Goal: Task Accomplishment & Management: Complete application form

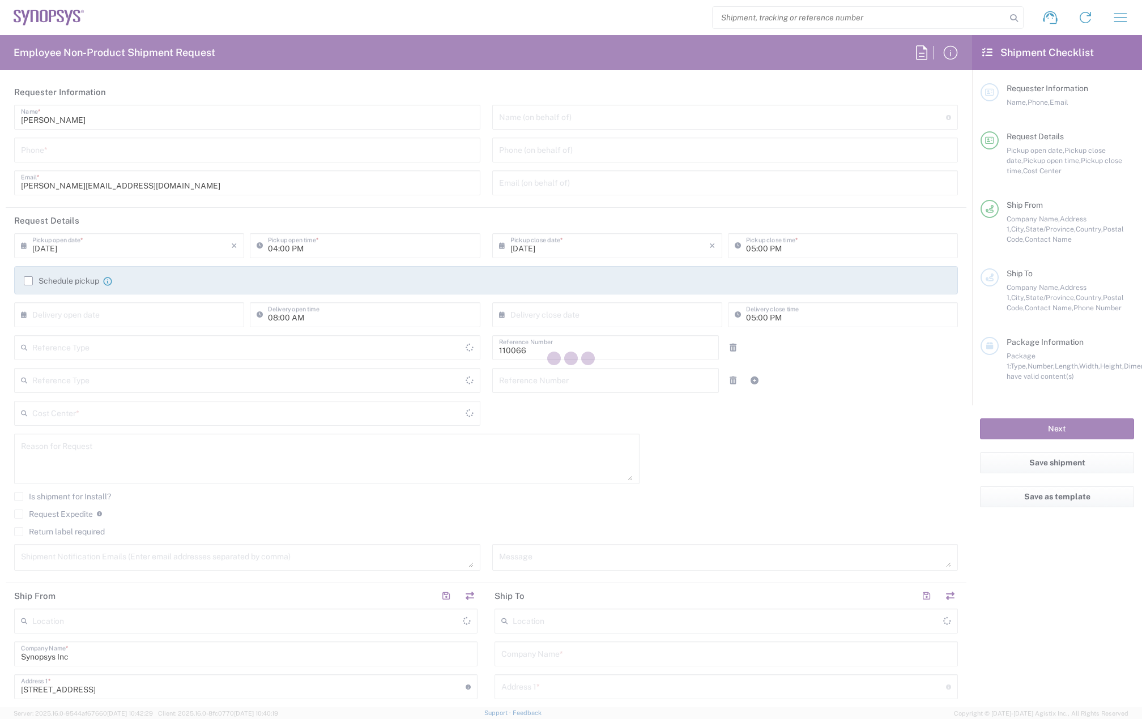
type input "Department"
type input "United States"
type input "US01, CIO, IT, ESS2 110066"
type input "Massachusetts"
type input "Delivered at Place"
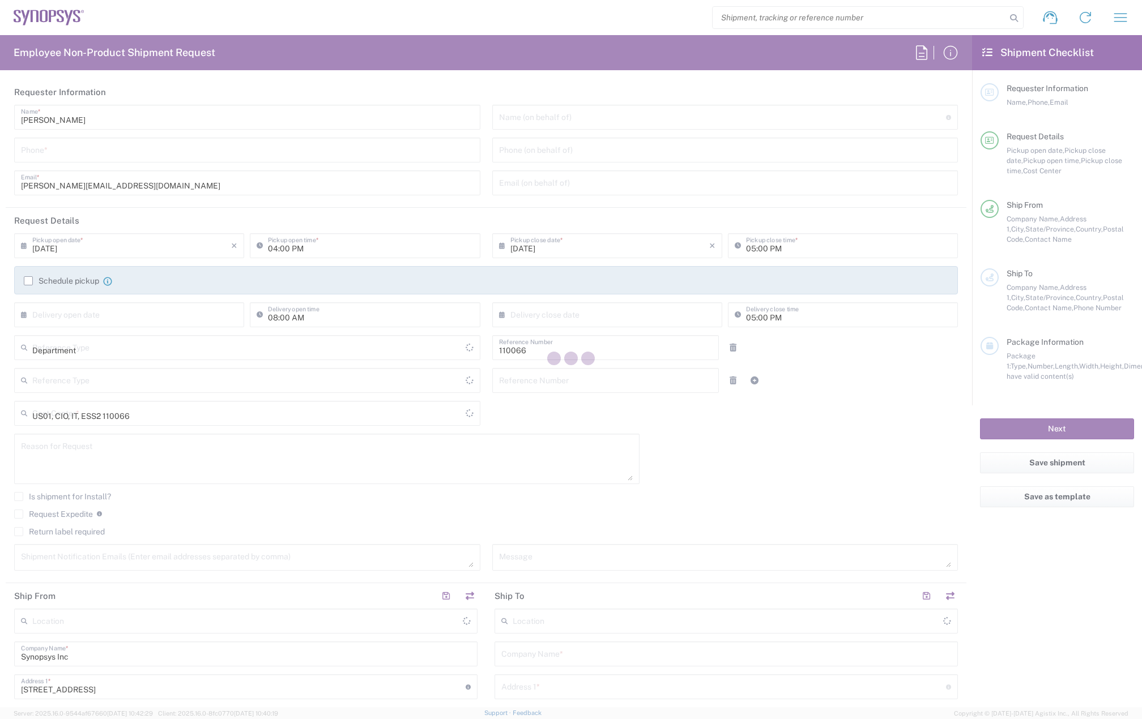
type input "United States"
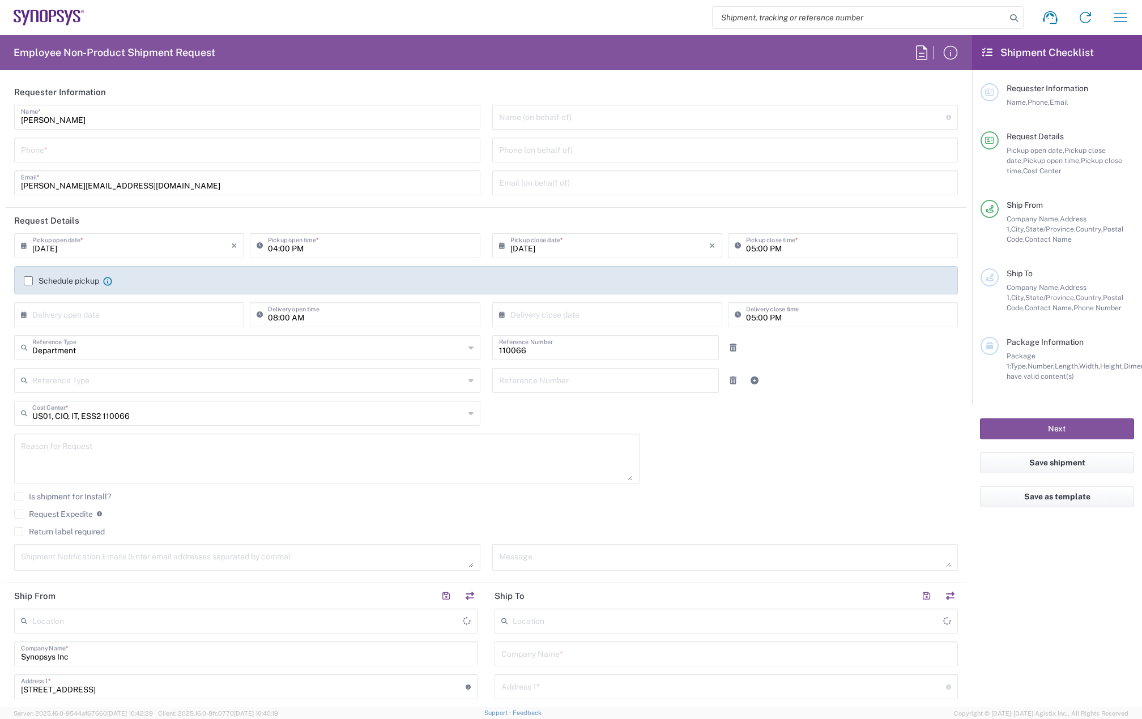
type input "Marlboro US04"
click at [26, 283] on label "Schedule pickup" at bounding box center [61, 280] width 75 height 9
click at [28, 281] on input "Schedule pickup" at bounding box center [28, 281] width 0 height 0
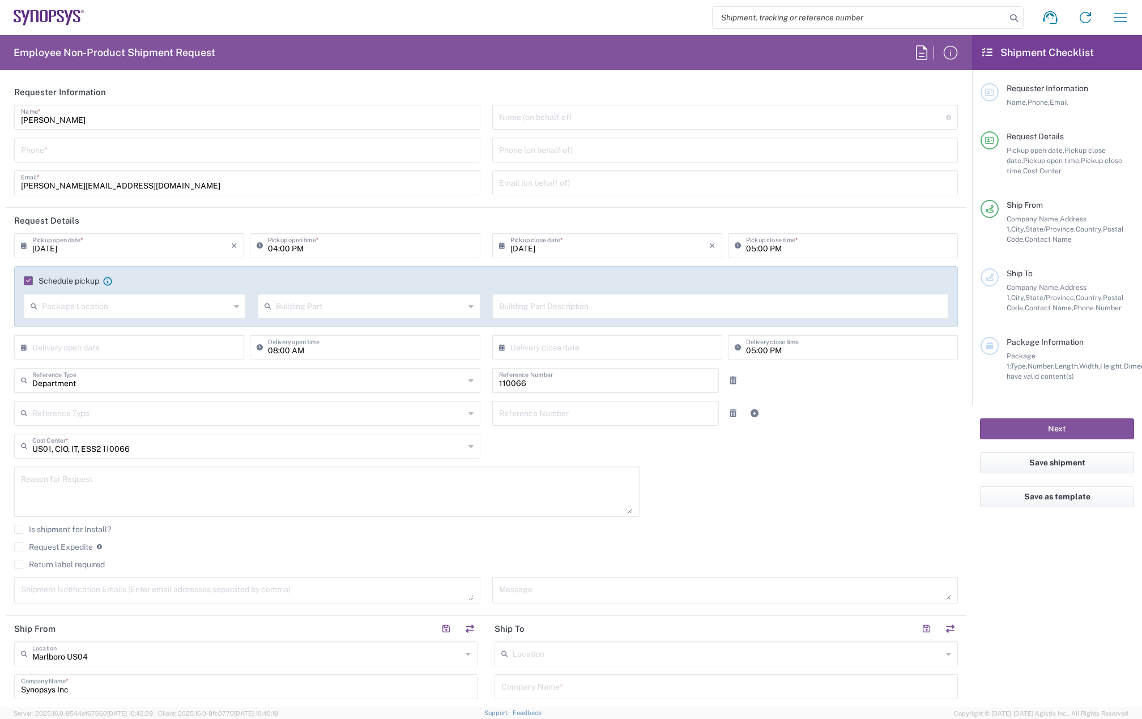
click at [48, 248] on input "08/12/2025" at bounding box center [131, 245] width 199 height 20
click at [133, 333] on span "13" at bounding box center [130, 333] width 16 height 16
type input "08/13/2025"
click at [274, 248] on input "04:00 PM" at bounding box center [370, 245] width 205 height 20
type input "12:00 PM"
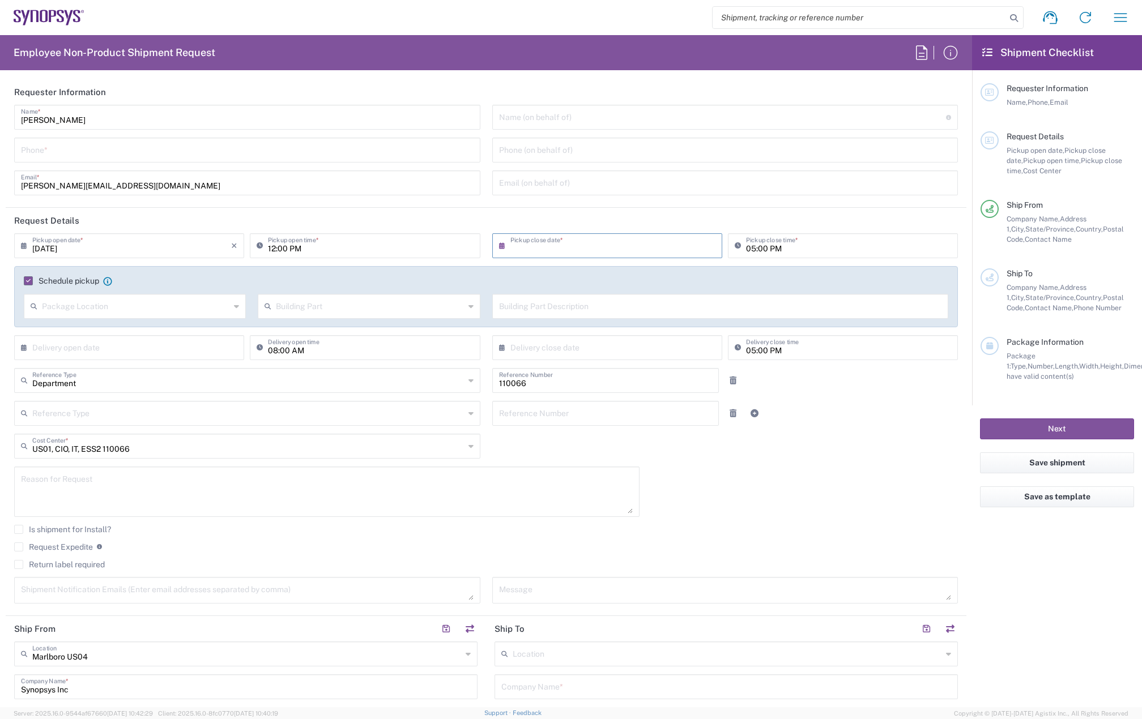
click at [607, 249] on input "text" at bounding box center [609, 245] width 199 height 20
click at [604, 334] on span "13" at bounding box center [604, 333] width 16 height 16
type input "08/13/2025"
click at [746, 242] on input "05:00 PM" at bounding box center [848, 245] width 205 height 20
type input "04:00 PM"
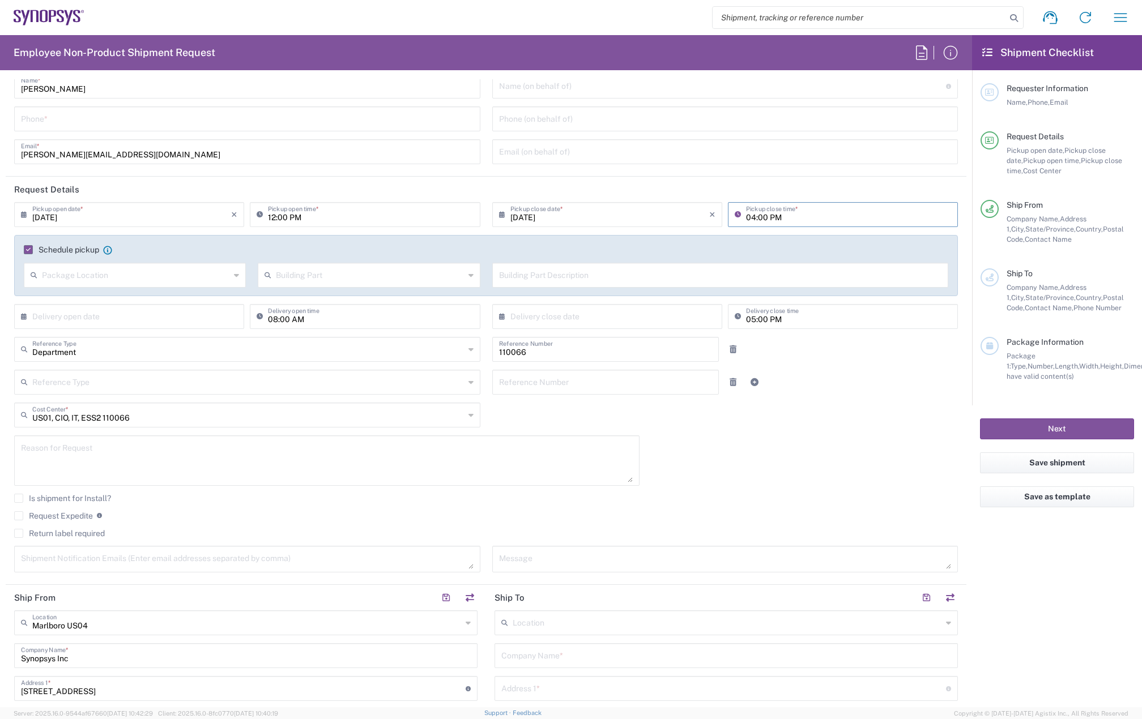
scroll to position [57, 0]
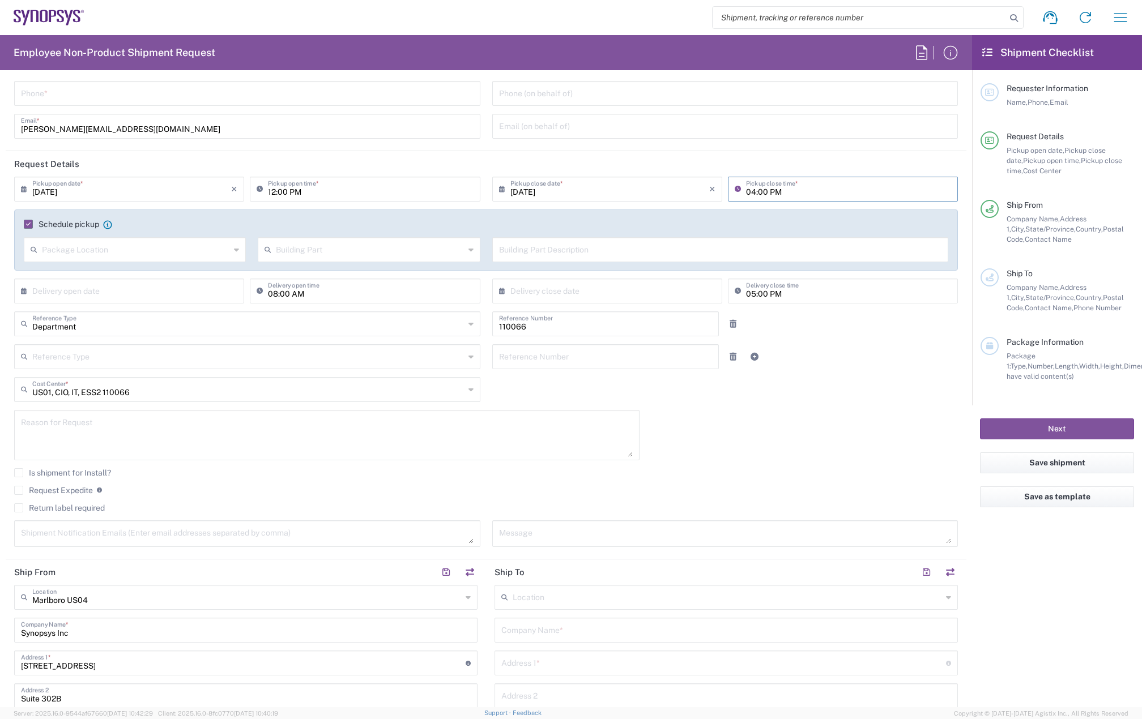
click at [126, 423] on textarea at bounding box center [327, 436] width 612 height 44
paste textarea "RITM0296036"
click at [48, 441] on textarea "RITM0296036" at bounding box center [327, 436] width 612 height 44
paste textarea "Hostname: LAB-SNPS-TWxUEs Serial: CCNWWB4 Model: Dell Pro Slim Plus QBS1250"
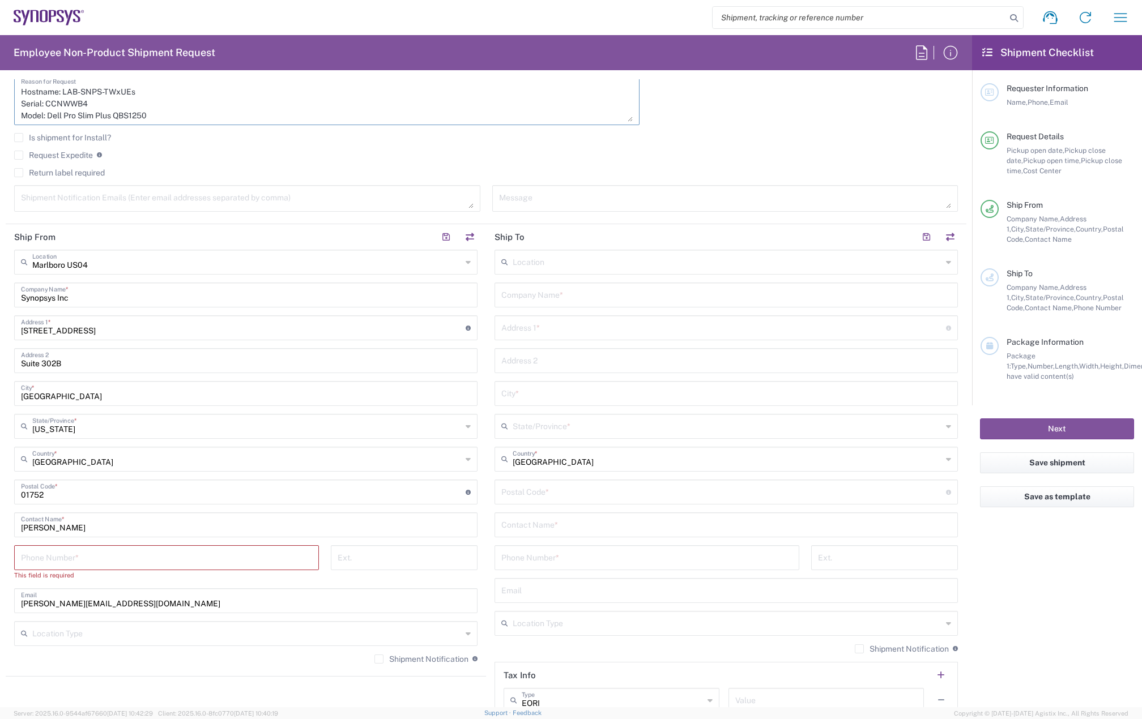
scroll to position [397, 0]
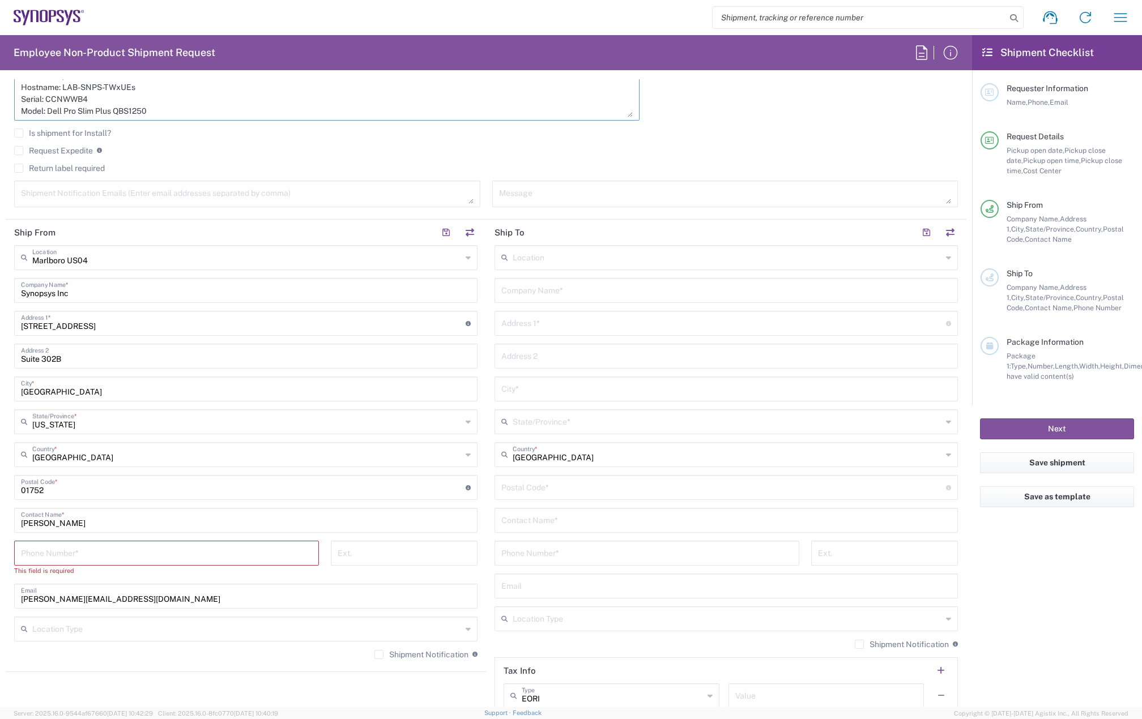
type textarea "RITM0296036 Hostname: LAB-SNPS-TWxUEs Serial: CCNWWB4 Model: Dell Pro Slim Plus…"
click at [106, 559] on input "tel" at bounding box center [166, 553] width 291 height 20
type input "7819643423"
click at [534, 258] on input "text" at bounding box center [727, 257] width 429 height 20
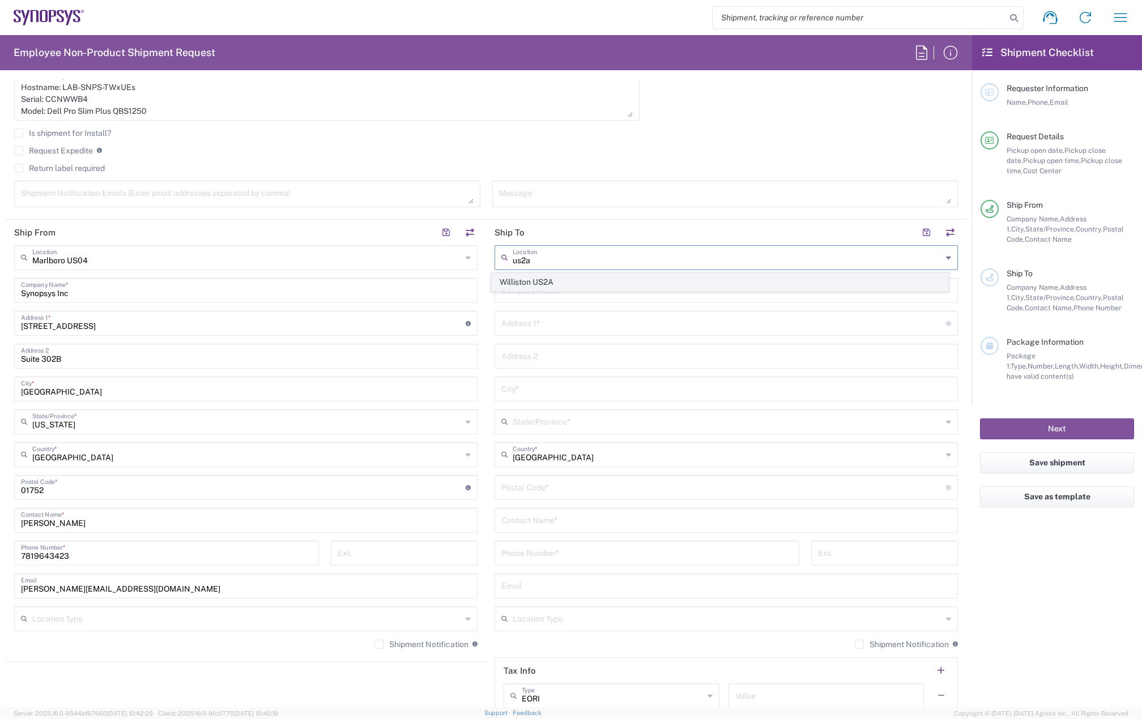
click at [537, 277] on span "Williston US2A" at bounding box center [720, 283] width 457 height 18
type input "Williston US2A"
type input "Synopsys Inc"
type input "400 Cornerstone Drive"
type input "Suite 325"
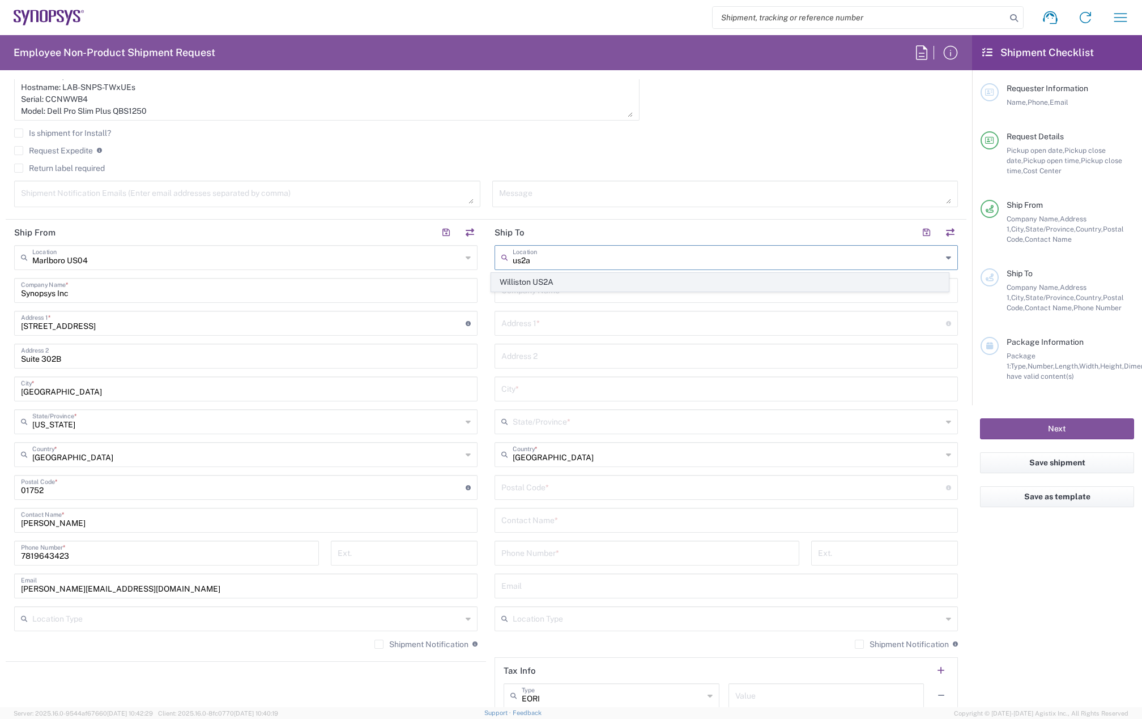
type input "Williston"
type input "Vermont"
type input "05495"
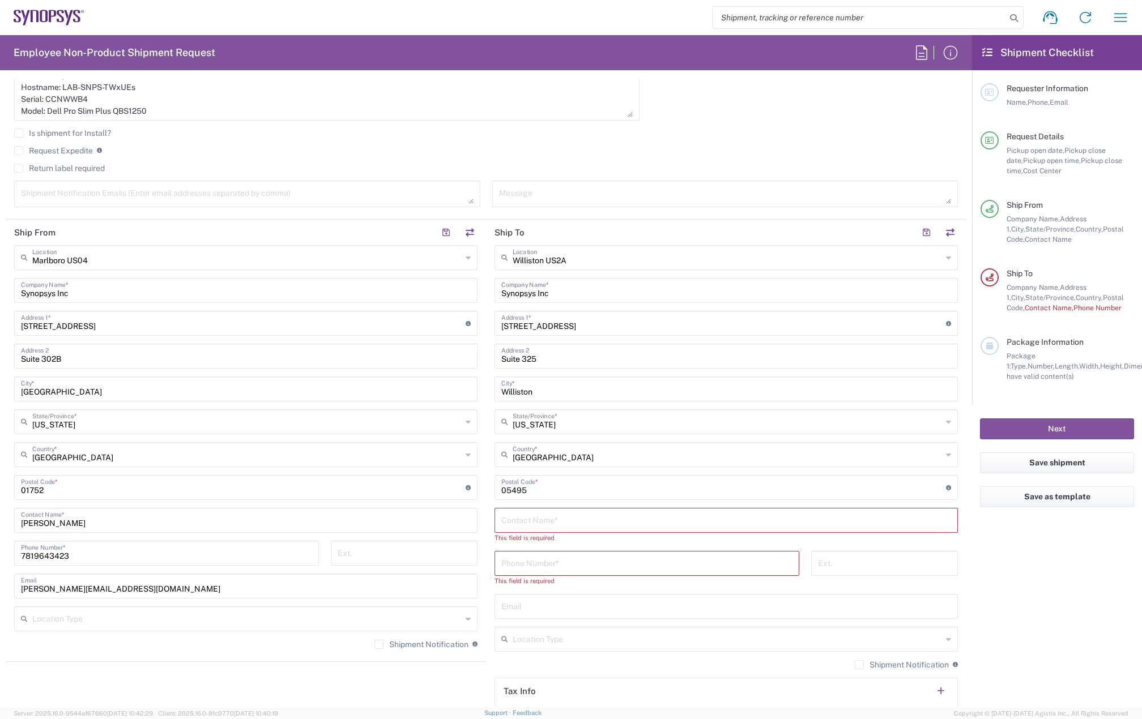
scroll to position [453, 0]
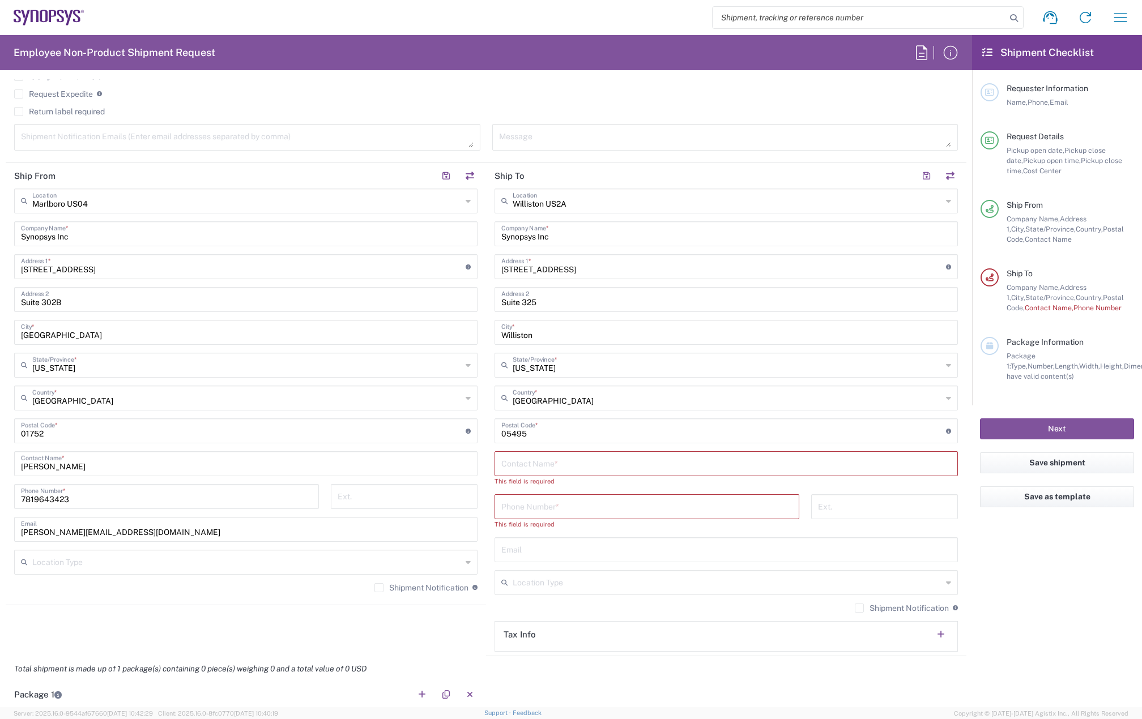
click at [550, 468] on input "text" at bounding box center [726, 463] width 450 height 20
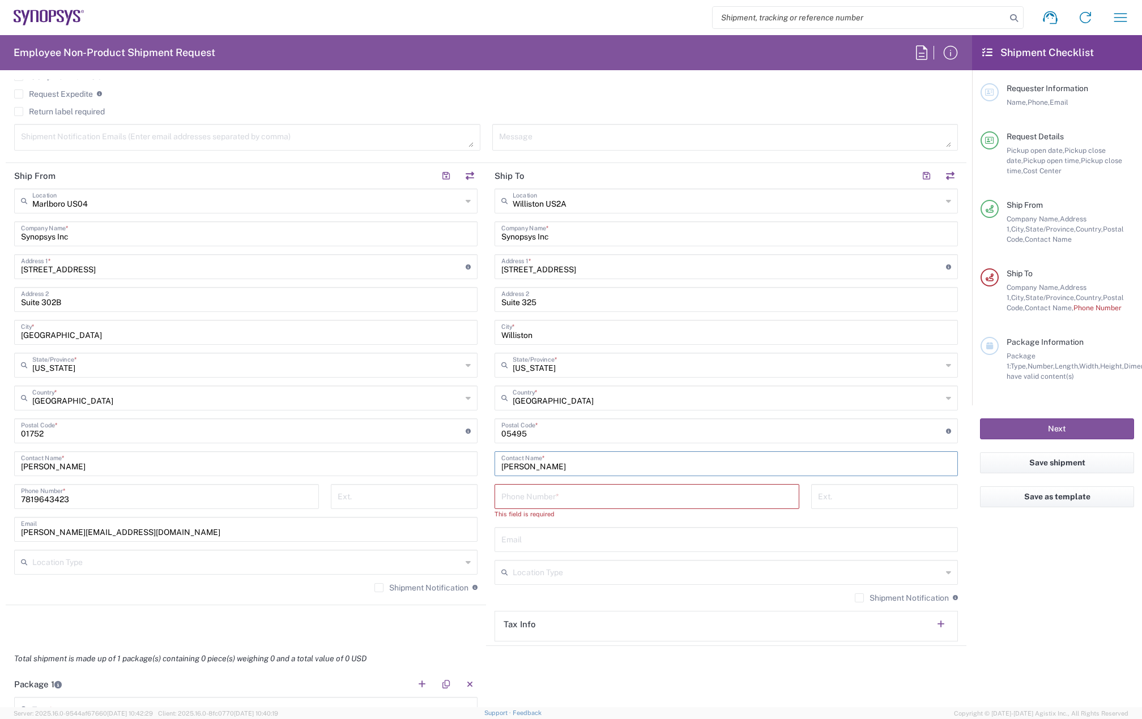
type input "Mark Lamorey"
click at [549, 499] on input "tel" at bounding box center [646, 496] width 291 height 20
paste input "lamorey@synopsys.com"
type input "lamorey@synopsys.com"
click at [536, 549] on div "Email" at bounding box center [726, 539] width 463 height 25
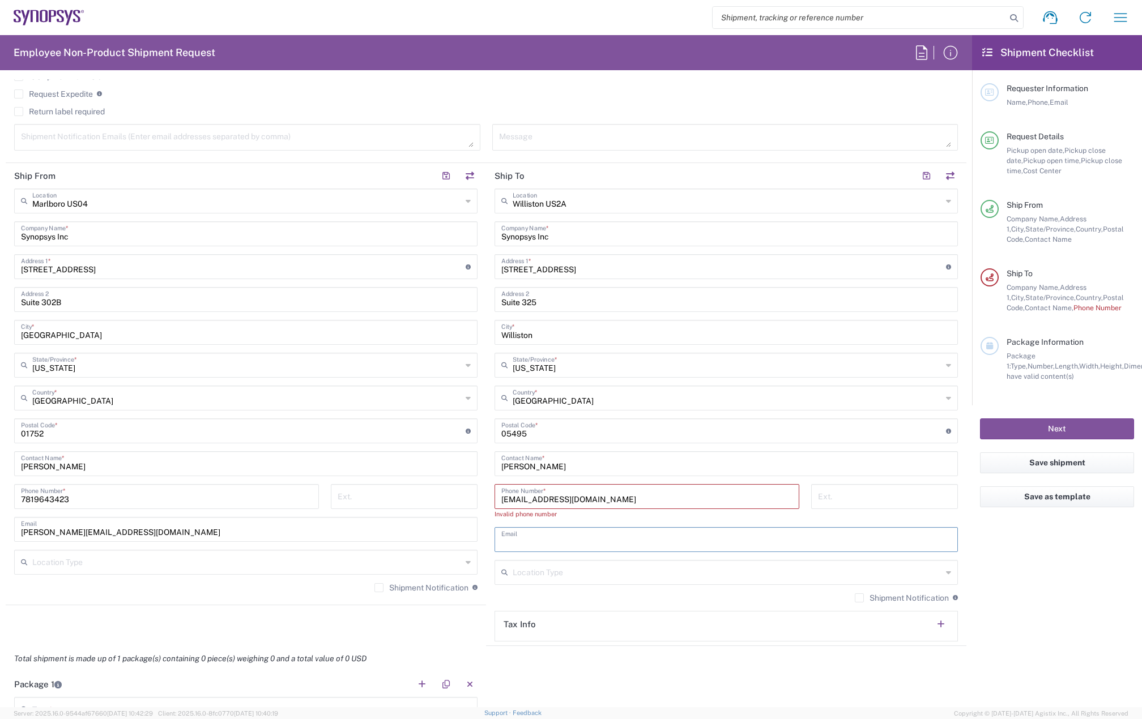
click at [541, 541] on input "text" at bounding box center [726, 539] width 450 height 20
paste input "lamorey@synopsys.com"
type input "lamorey@synopsys.com"
drag, startPoint x: 462, startPoint y: 493, endPoint x: 429, endPoint y: 490, distance: 32.4
click at [436, 493] on div "Ship From Marlboro US04 Location Marlboro US04 Aachen DE04 Agrate Brianza IT01 …" at bounding box center [486, 404] width 961 height 483
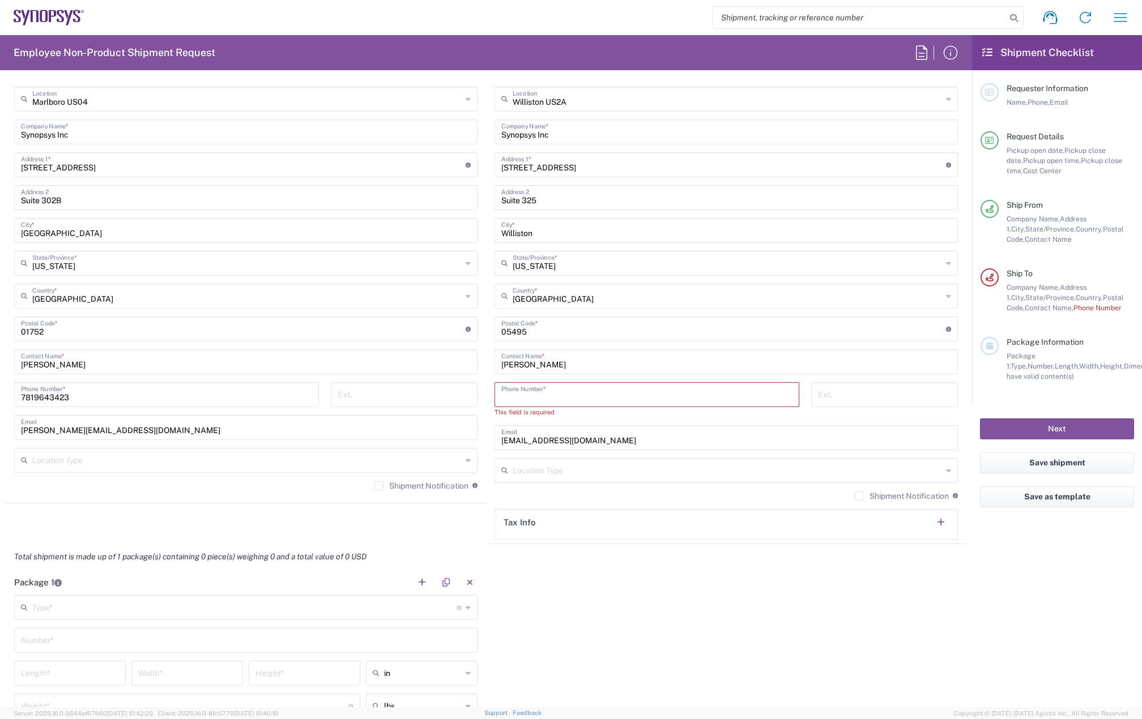
scroll to position [567, 0]
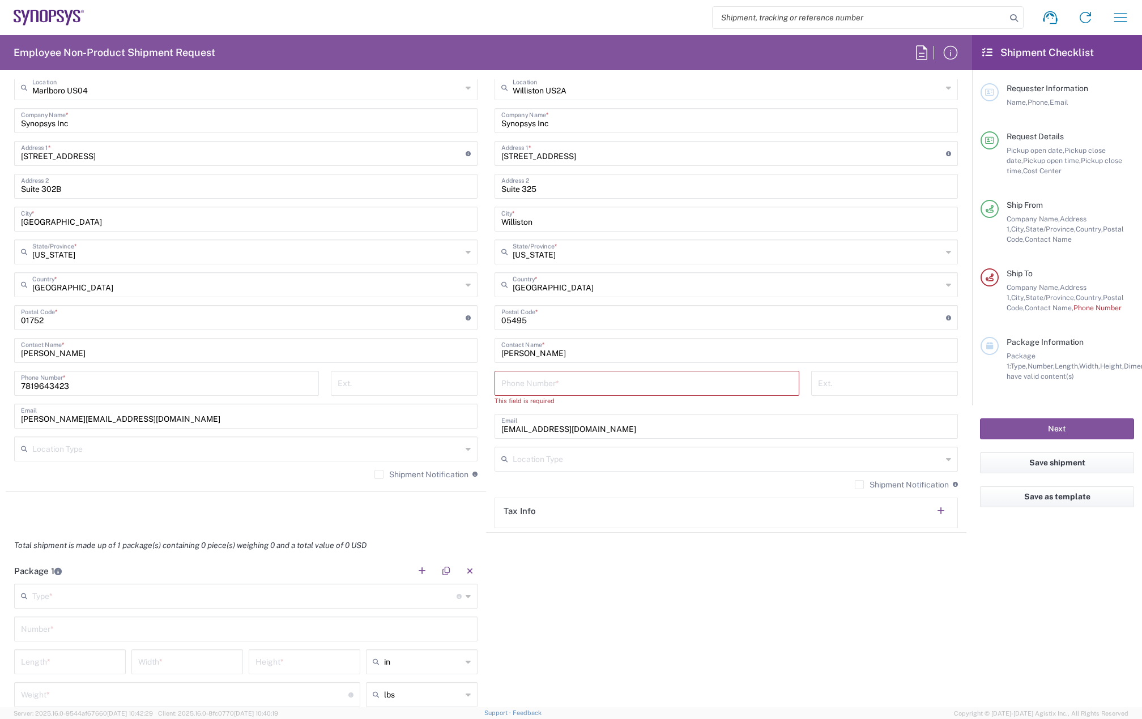
click at [376, 479] on label "Shipment Notification" at bounding box center [421, 474] width 94 height 9
click at [379, 475] on input "Shipment Notification" at bounding box center [379, 475] width 0 height 0
click at [855, 482] on label "Shipment Notification" at bounding box center [902, 484] width 94 height 9
click at [859, 485] on input "Shipment Notification" at bounding box center [859, 485] width 0 height 0
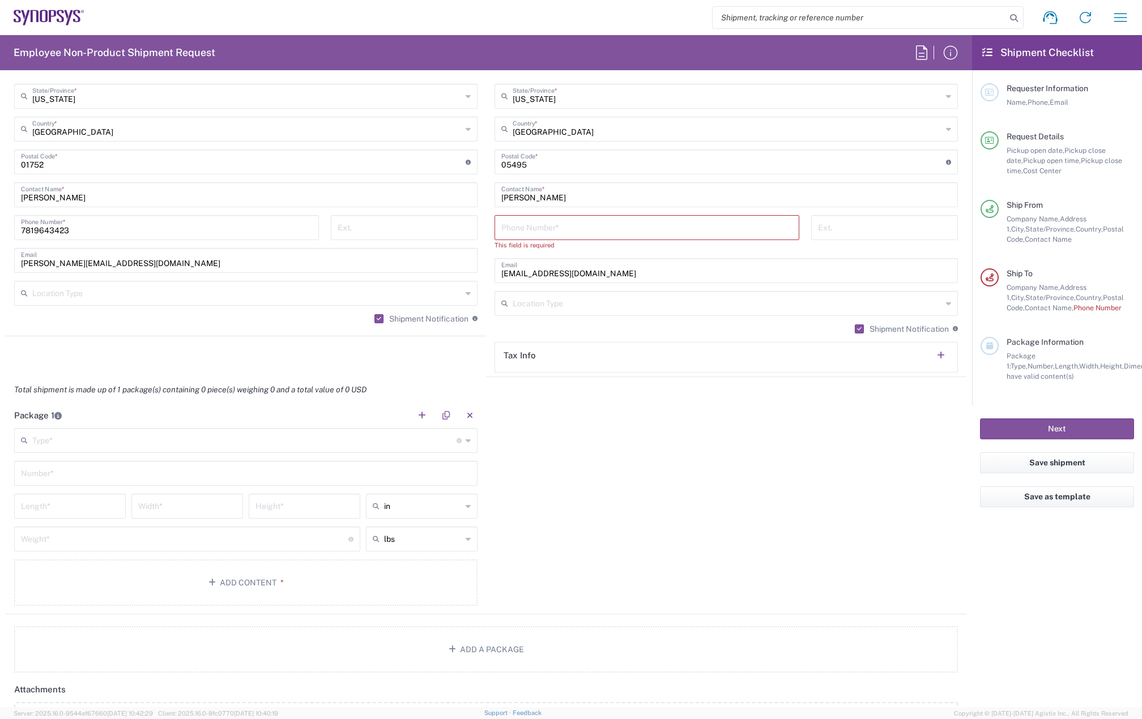
scroll to position [736, 0]
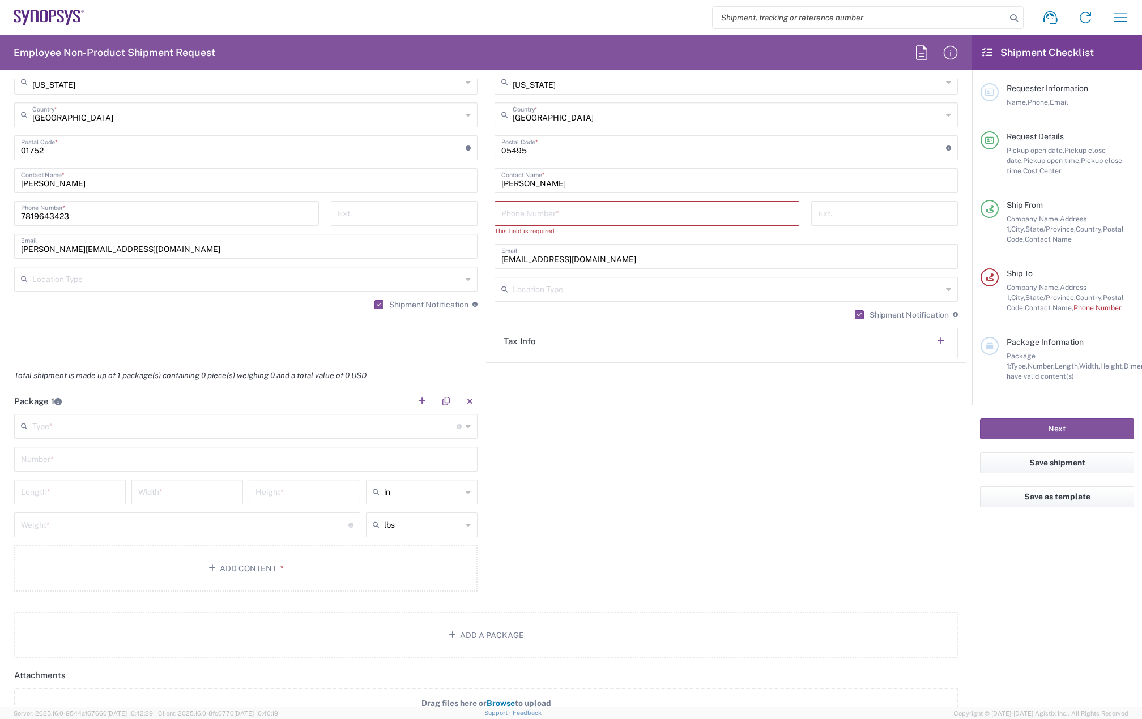
click at [78, 432] on input "text" at bounding box center [244, 426] width 424 height 20
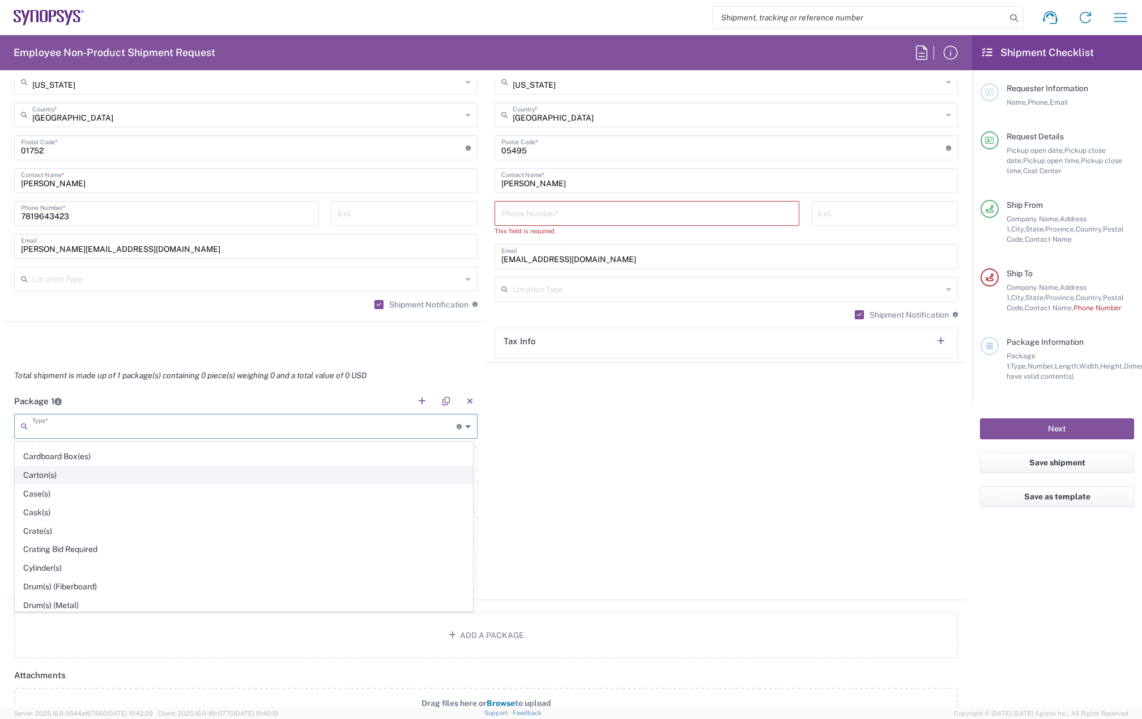
scroll to position [283, 0]
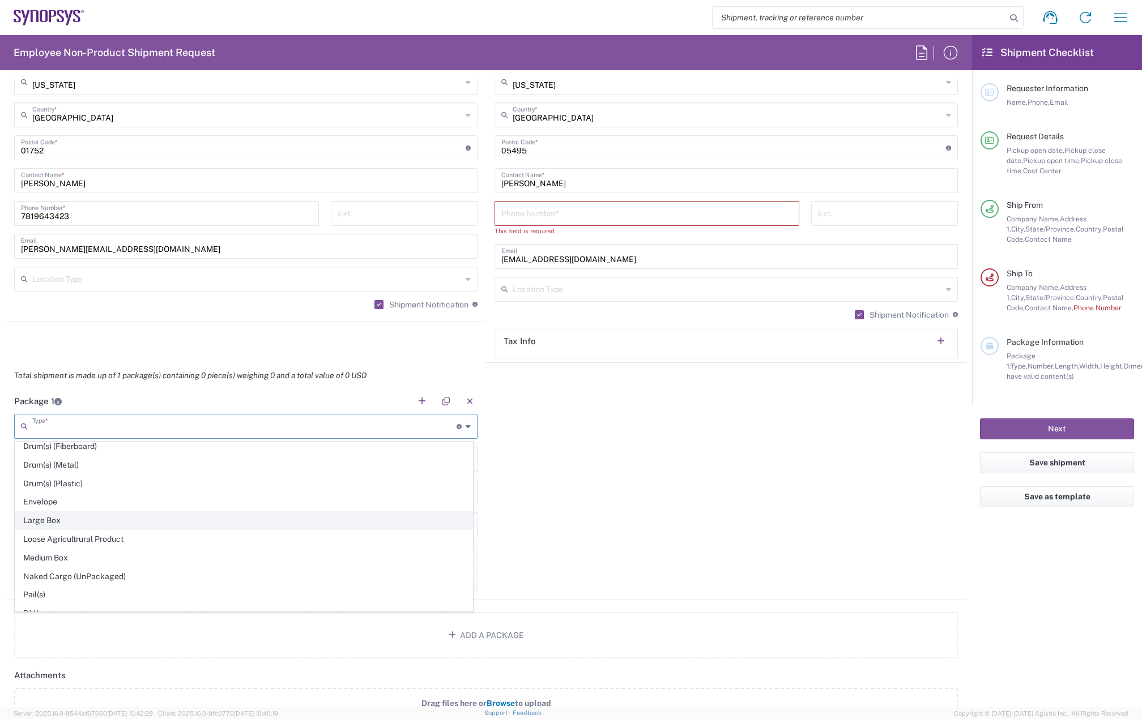
click at [101, 520] on span "Large Box" at bounding box center [243, 521] width 457 height 18
type input "Large Box"
type input "17.5"
type input "12.5"
type input "3"
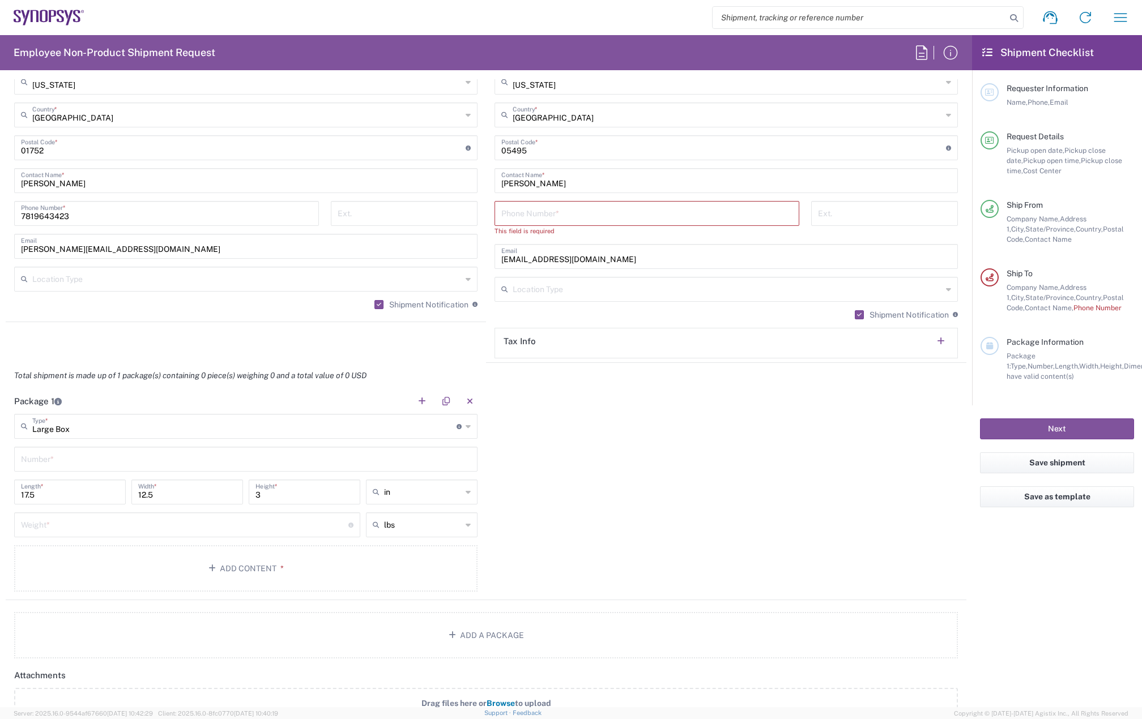
click at [57, 463] on input "text" at bounding box center [246, 459] width 450 height 20
type input "1"
click at [57, 516] on input "number" at bounding box center [184, 524] width 327 height 20
type input "15"
click at [84, 492] on input "17.5" at bounding box center [70, 492] width 98 height 20
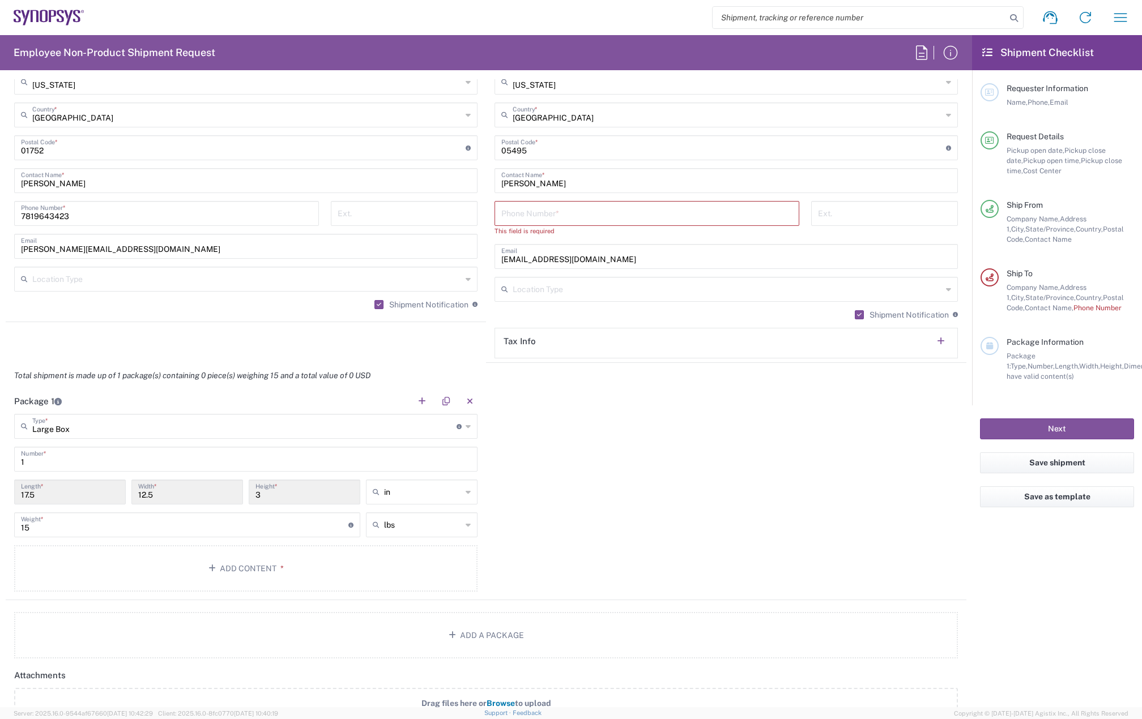
click at [60, 491] on input "17.5" at bounding box center [70, 492] width 98 height 20
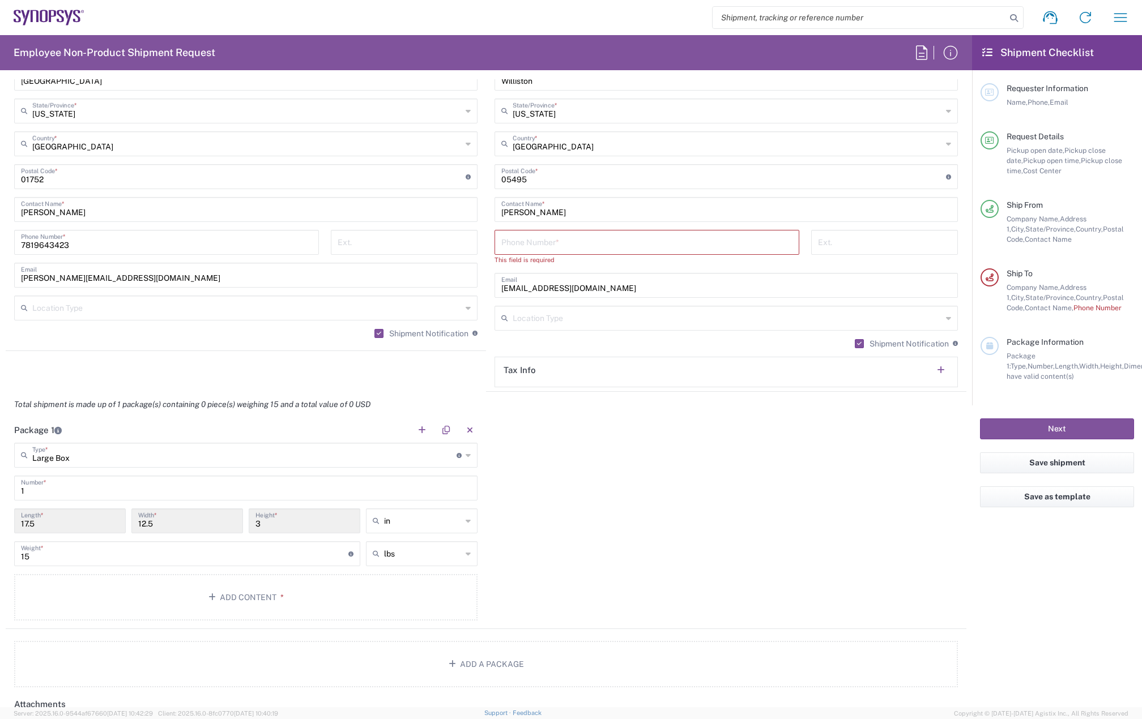
scroll to position [680, 0]
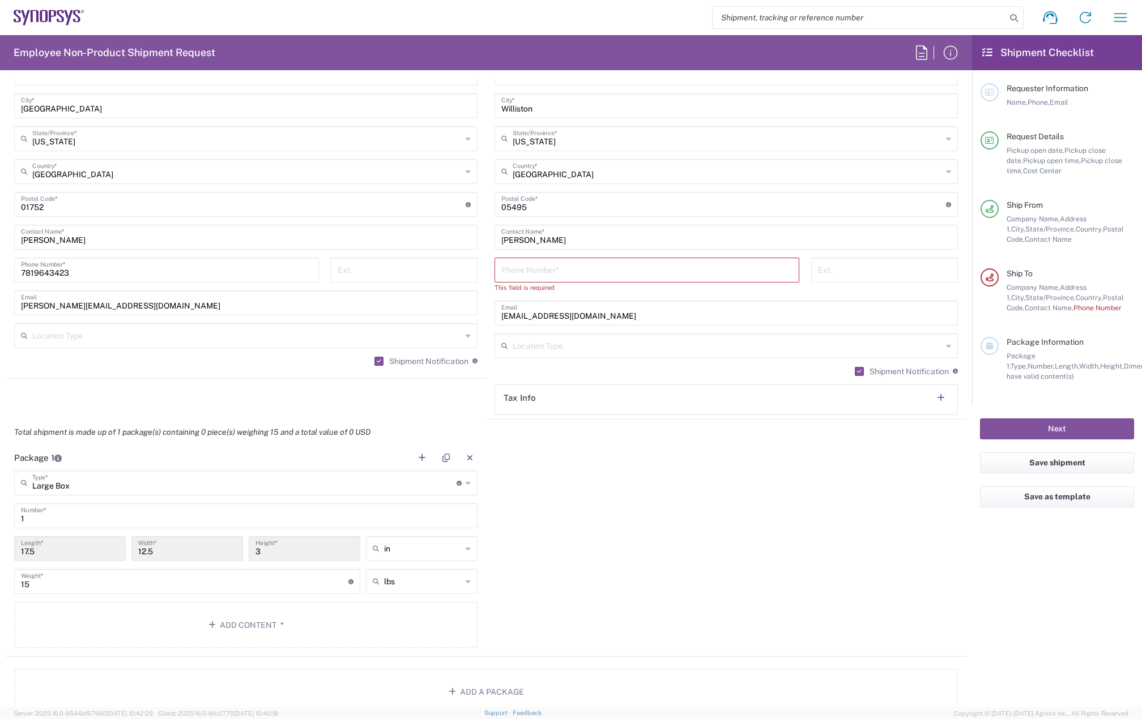
click at [571, 266] on input "tel" at bounding box center [646, 269] width 291 height 20
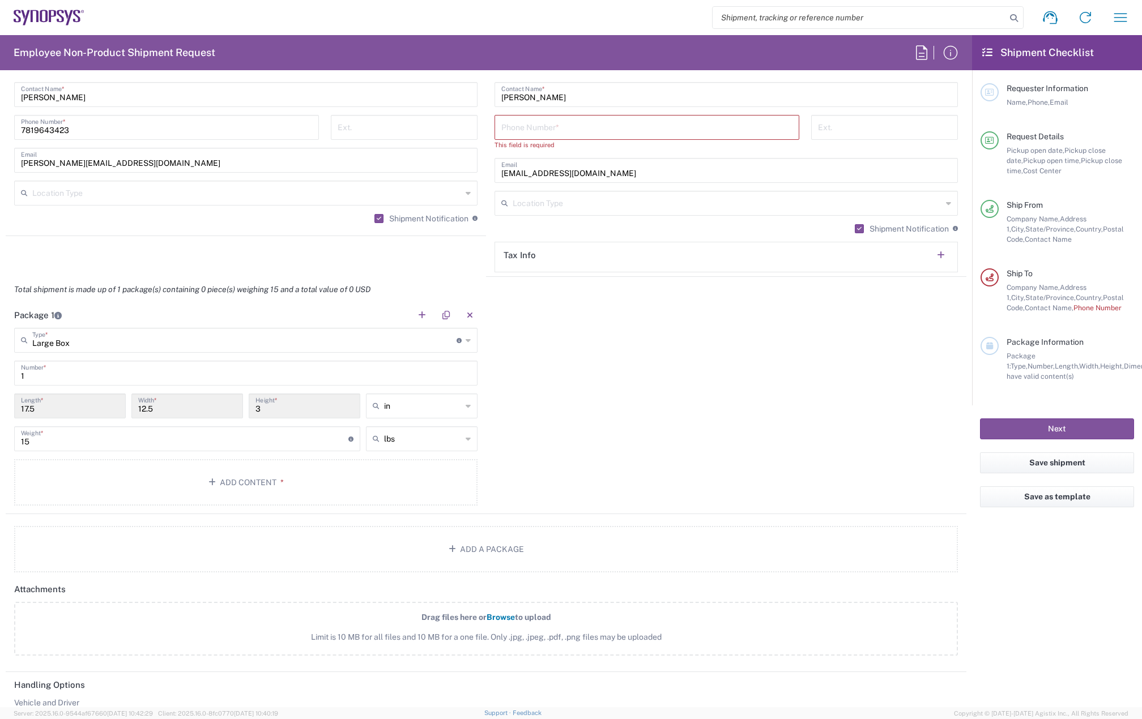
scroll to position [850, 0]
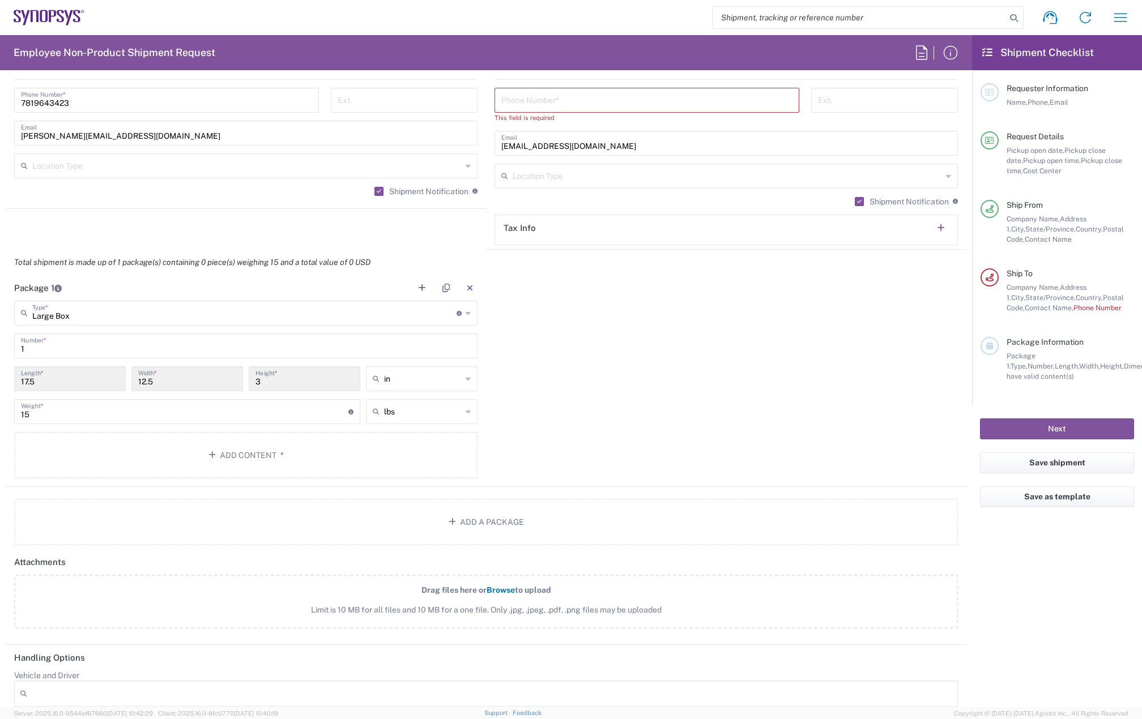
click at [88, 313] on input "Large Box" at bounding box center [244, 313] width 424 height 20
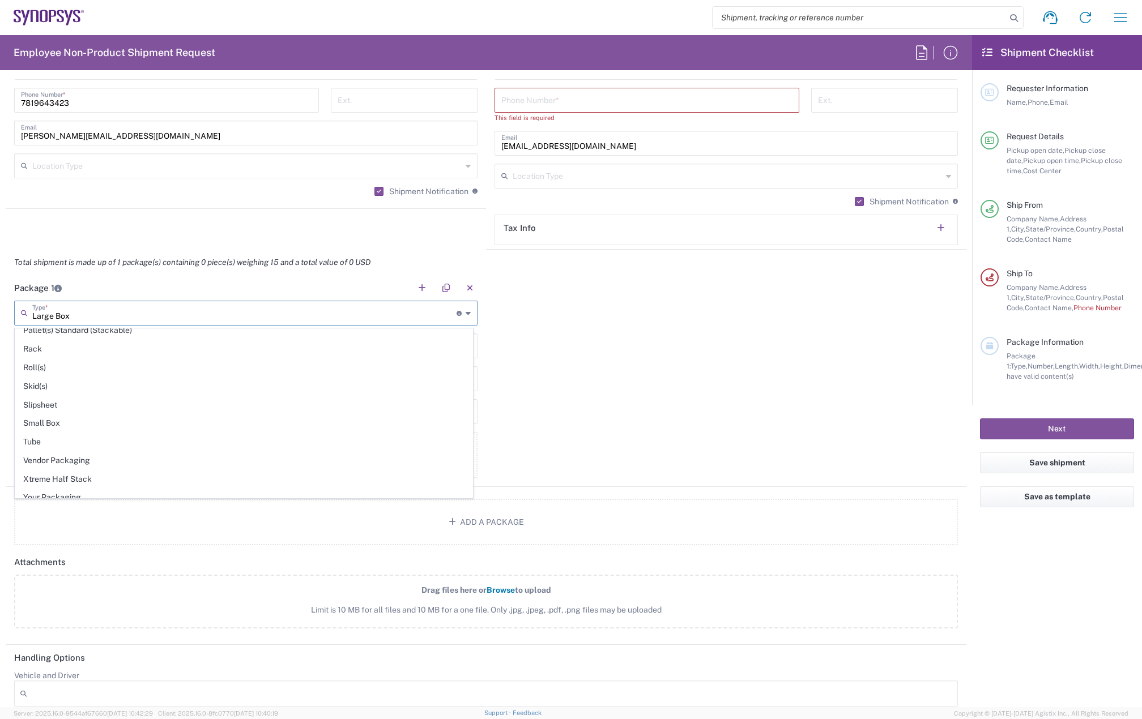
scroll to position [536, 0]
click at [79, 484] on span "Your Packaging" at bounding box center [243, 489] width 457 height 18
type input "Your Packaging"
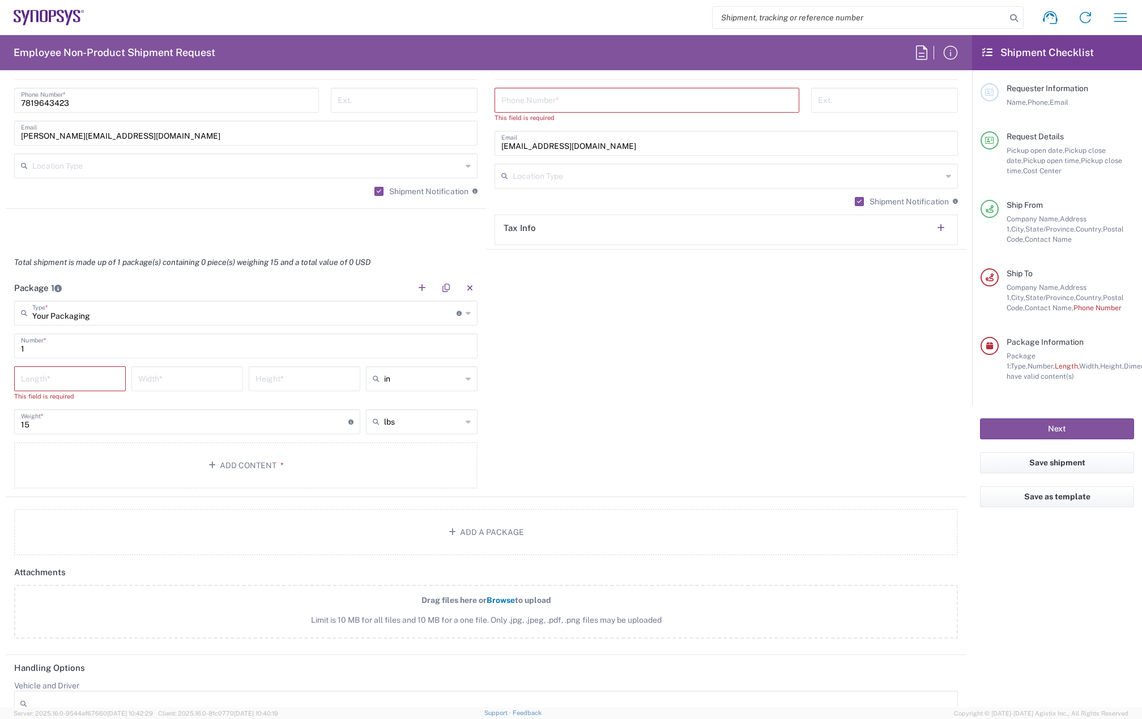
click at [69, 383] on input "number" at bounding box center [70, 378] width 98 height 20
click at [79, 381] on input "number" at bounding box center [70, 378] width 98 height 20
type input "15"
click at [171, 386] on input "number" at bounding box center [187, 378] width 98 height 20
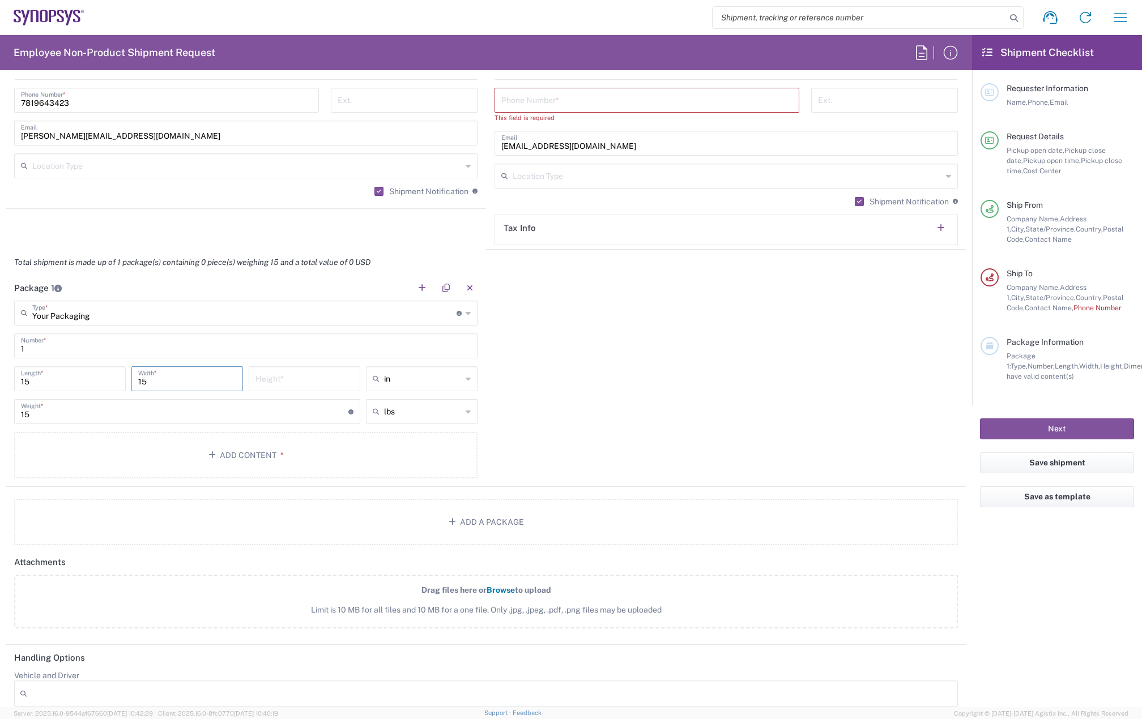
type input "15"
click at [282, 380] on input "number" at bounding box center [304, 378] width 98 height 20
type input "12"
click at [265, 456] on button "Add Content *" at bounding box center [245, 455] width 463 height 46
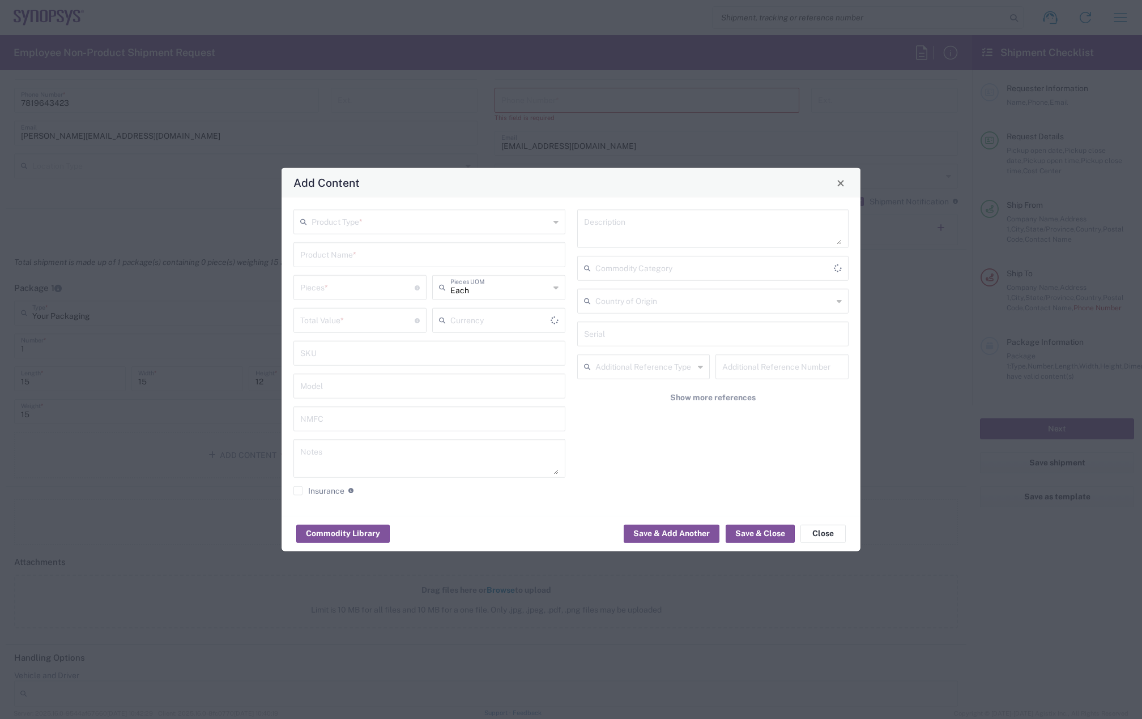
type input "US Dollar"
click at [334, 211] on input "text" at bounding box center [431, 221] width 238 height 20
click at [337, 258] on span "General Commodity" at bounding box center [430, 266] width 270 height 18
type input "General Commodity"
click at [342, 249] on input "text" at bounding box center [429, 254] width 258 height 20
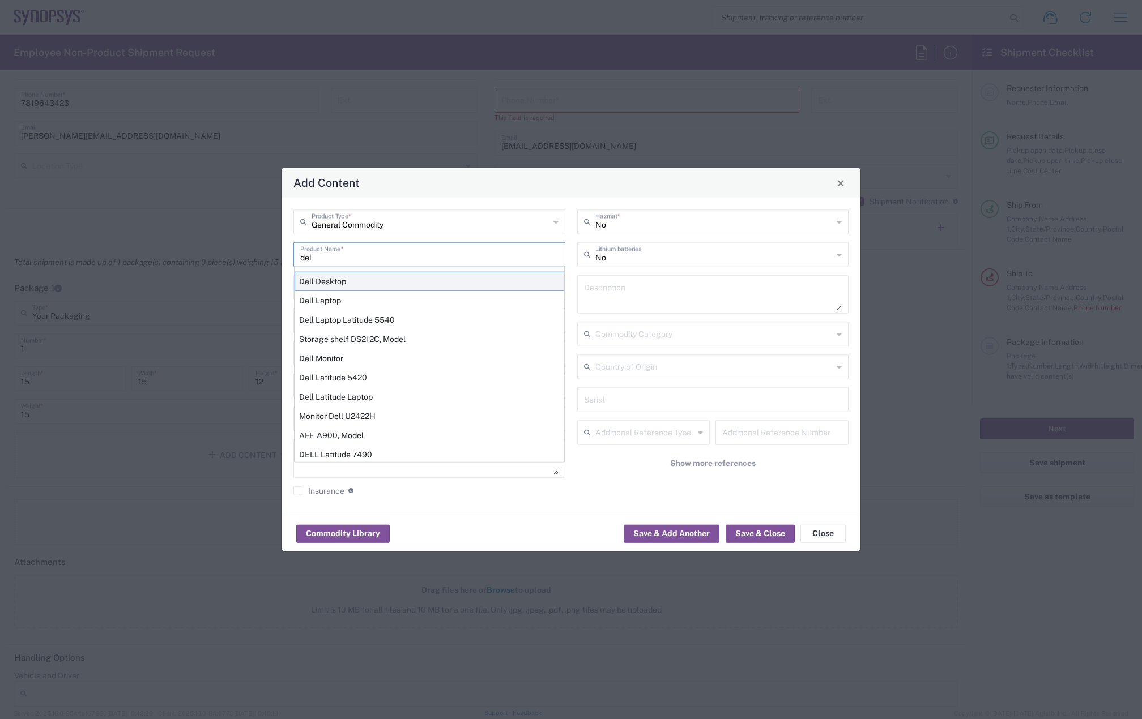
click at [354, 288] on div "Dell Desktop" at bounding box center [430, 281] width 270 height 19
type input "Dell Desktop"
type textarea "Dell All in One Workstation"
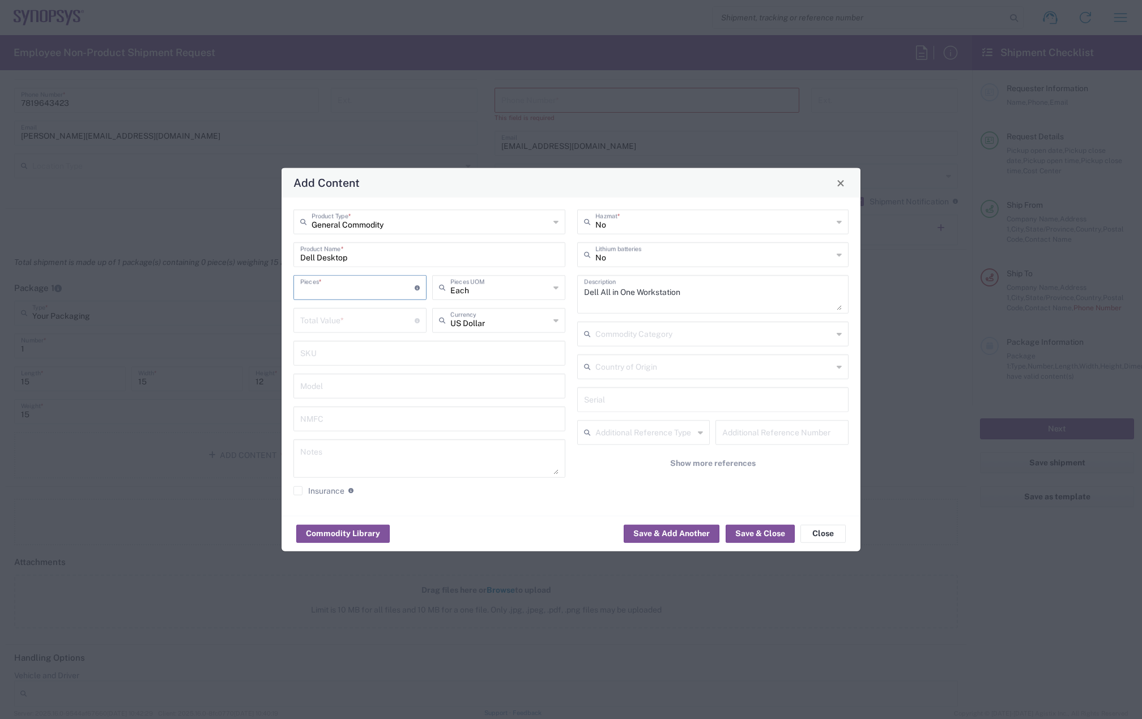
click at [354, 288] on input "number" at bounding box center [357, 287] width 114 height 20
type input "1"
click at [353, 315] on input "number" at bounding box center [357, 320] width 114 height 20
type input "1"
type input "999"
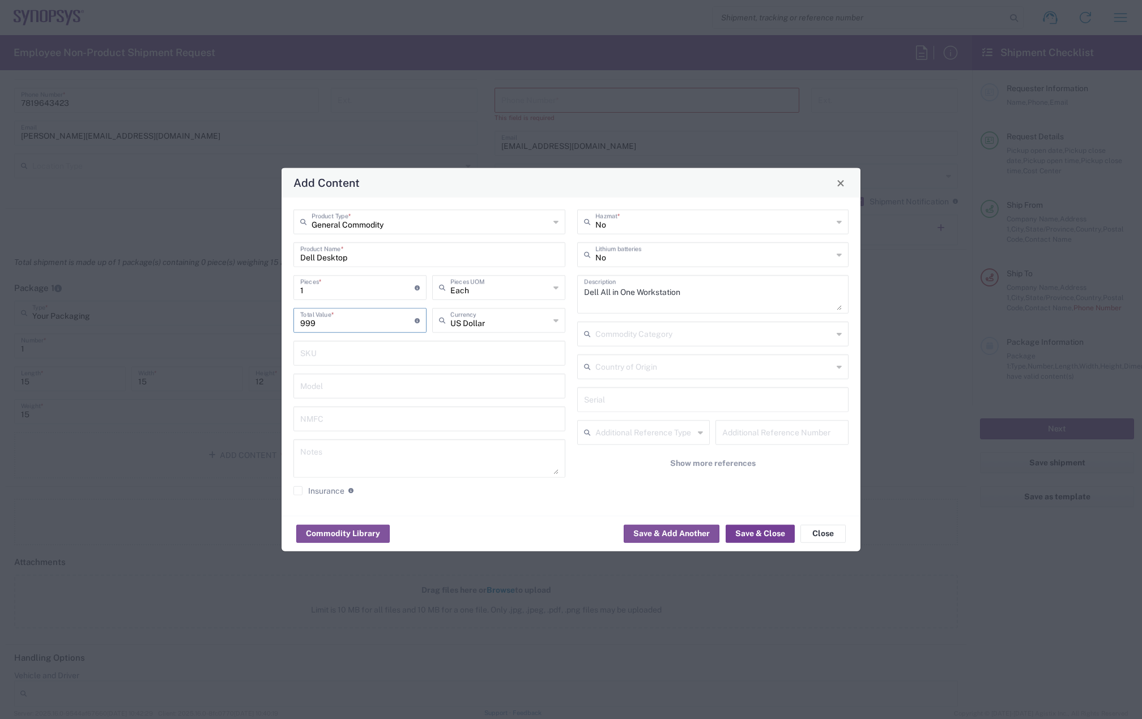
click at [748, 525] on div "Commodity Library Save & Add Another Save & Close Close" at bounding box center [571, 534] width 579 height 36
click at [748, 530] on button "Save & Close" at bounding box center [760, 534] width 69 height 18
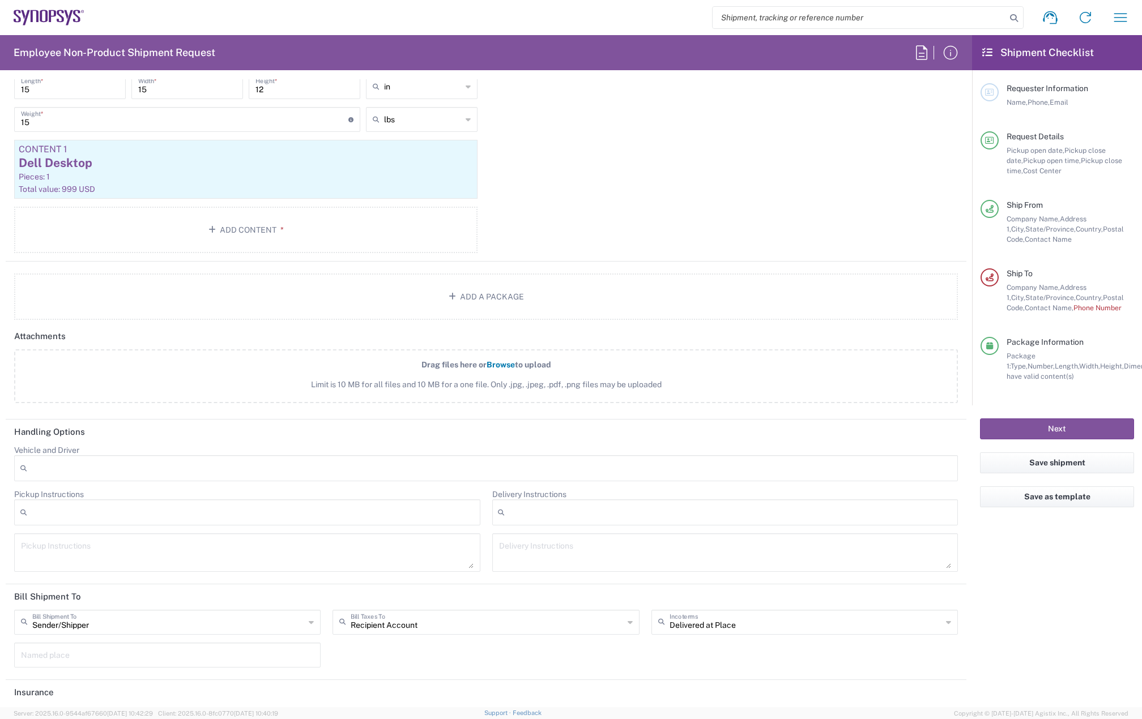
scroll to position [1188, 0]
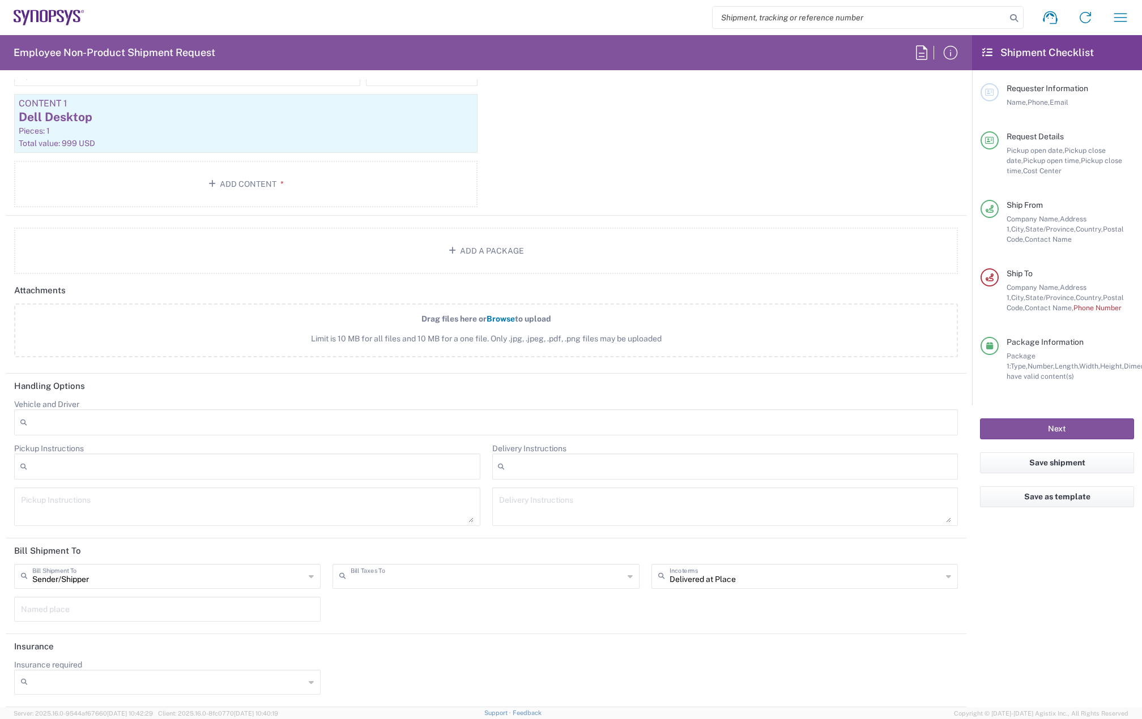
click at [391, 577] on input "text" at bounding box center [487, 576] width 272 height 20
click at [398, 614] on span "Sender/Shipper" at bounding box center [481, 620] width 301 height 18
type input "Sender/Shipper"
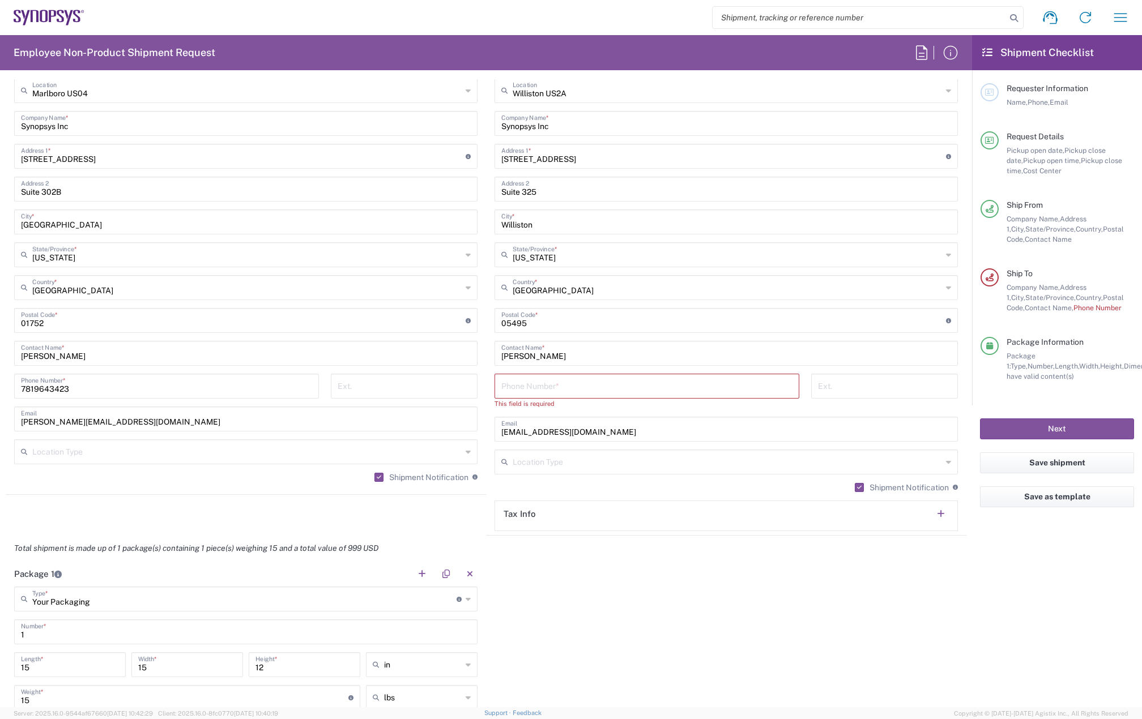
scroll to position [565, 0]
drag, startPoint x: 685, startPoint y: 558, endPoint x: 637, endPoint y: 493, distance: 80.2
click at [685, 558] on div "Total shipment is made up of 1 package(s) containing 1 piece(s) weighing 15 and…" at bounding box center [486, 547] width 973 height 25
click at [567, 384] on input "tel" at bounding box center [646, 384] width 291 height 20
click at [536, 385] on input "tel" at bounding box center [646, 384] width 291 height 20
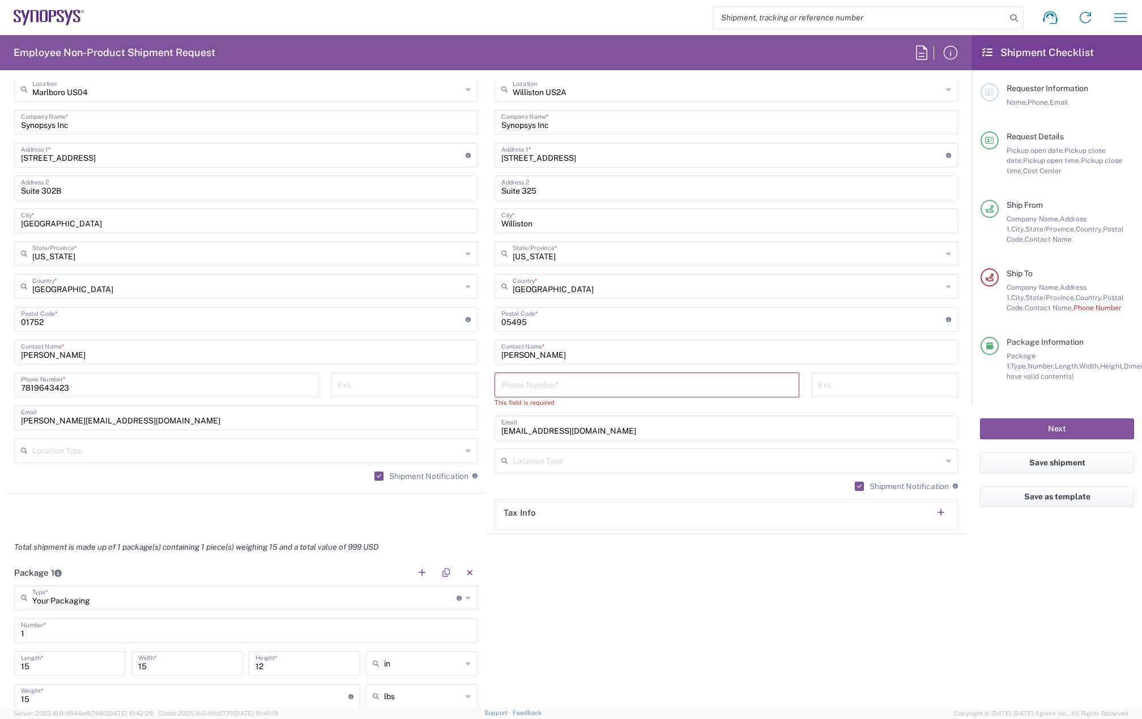
paste input "802 598 1196"
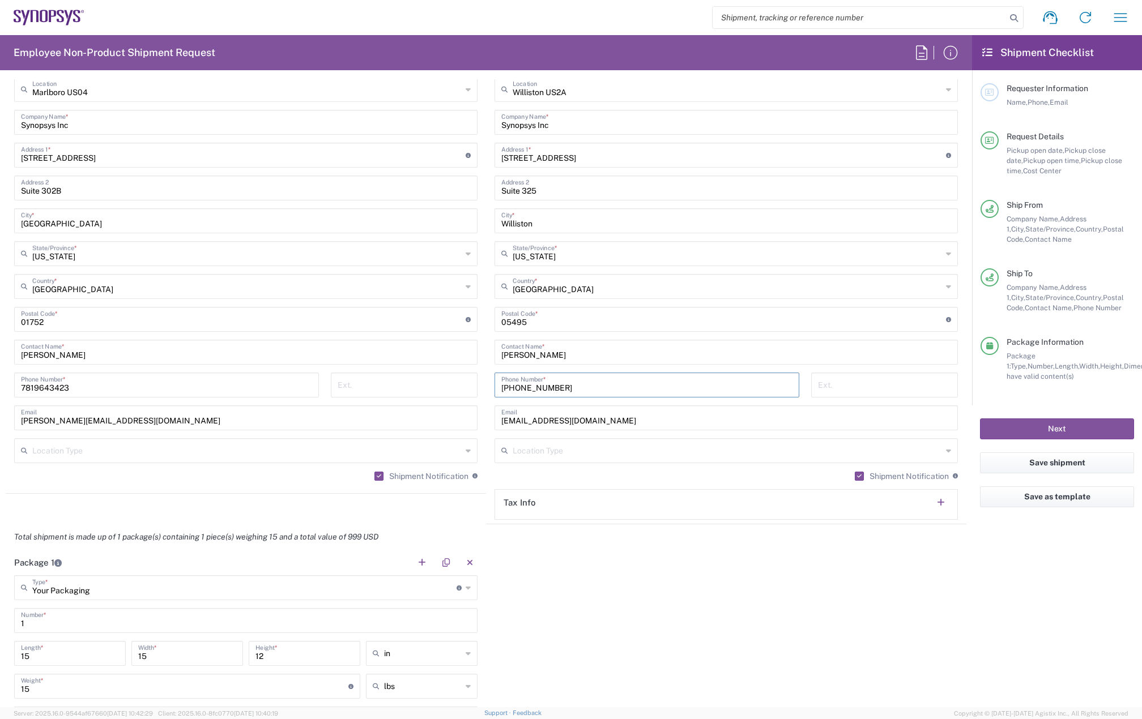
click at [532, 385] on input "802 598 1196" at bounding box center [646, 384] width 291 height 20
click at [515, 387] on input "802 5981196" at bounding box center [646, 384] width 291 height 20
type input "8025981196"
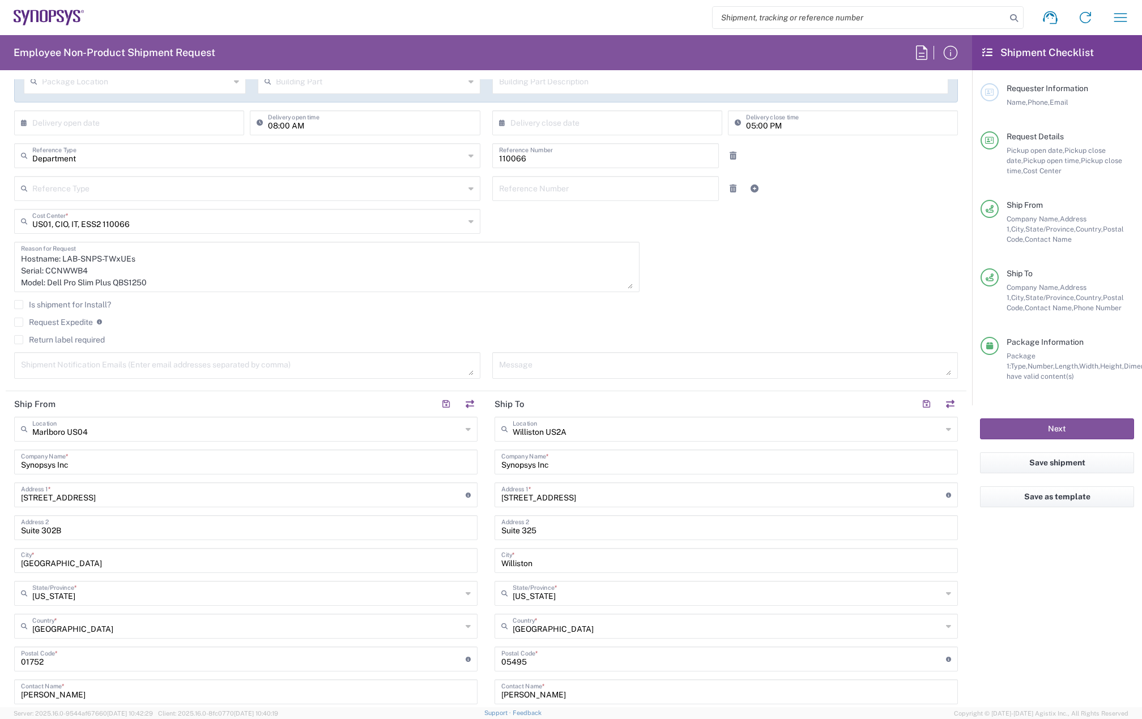
scroll to position [0, 0]
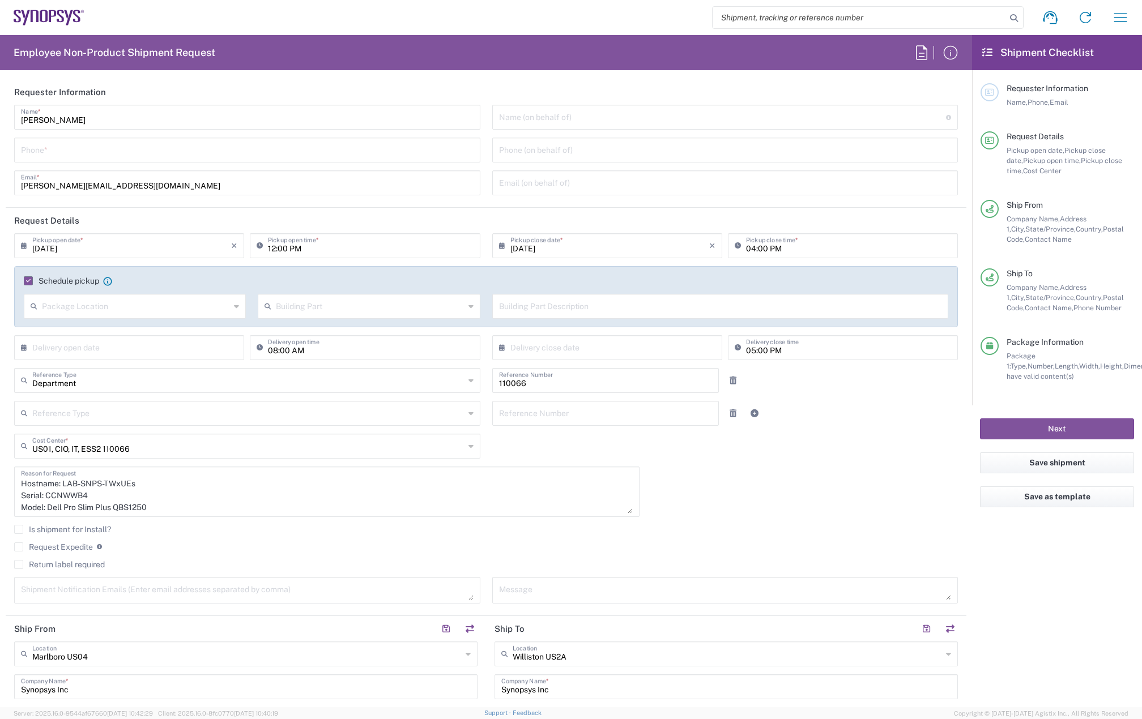
click at [76, 140] on input "tel" at bounding box center [247, 149] width 453 height 20
type input "7819643423"
click at [1050, 431] on button "Next" at bounding box center [1057, 429] width 154 height 21
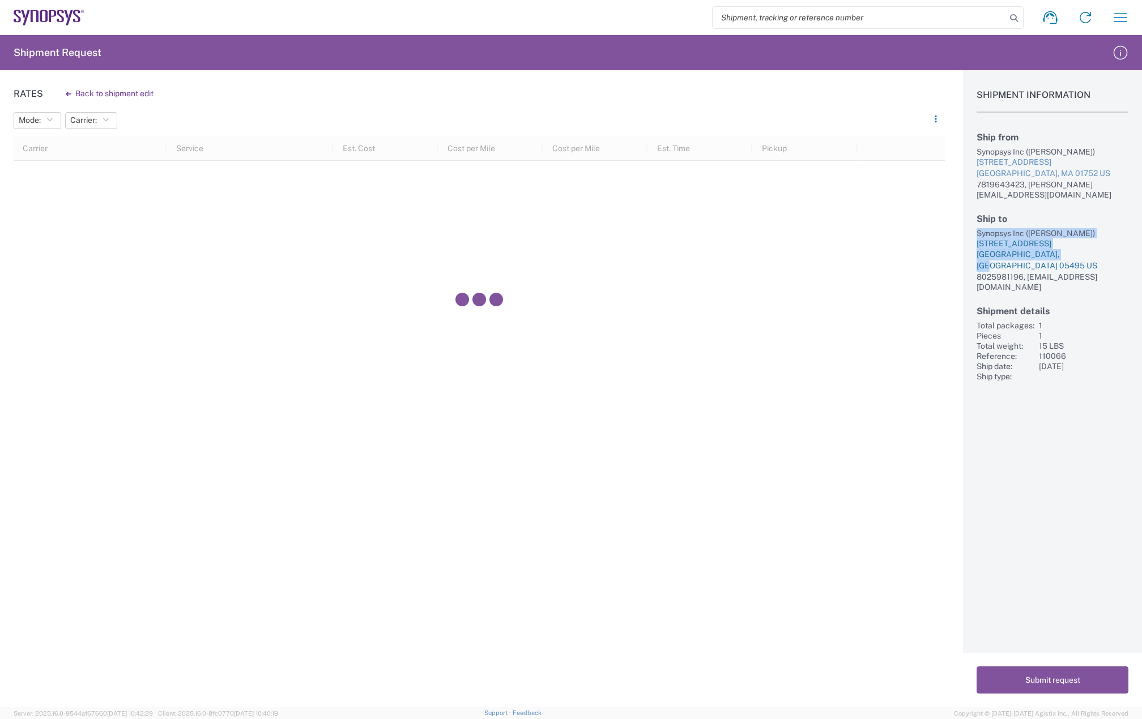
drag, startPoint x: 981, startPoint y: 222, endPoint x: 1067, endPoint y: 241, distance: 88.1
click at [1067, 241] on div "Ship to Synopsys Inc (Mark Lamorey) 400 Cornerstone Drive Suite 325 Williston, …" at bounding box center [1053, 253] width 152 height 79
copy div "Synopsys Inc (Mark Lamorey) 400 Cornerstone Drive Suite 325 Williston, VT 05495…"
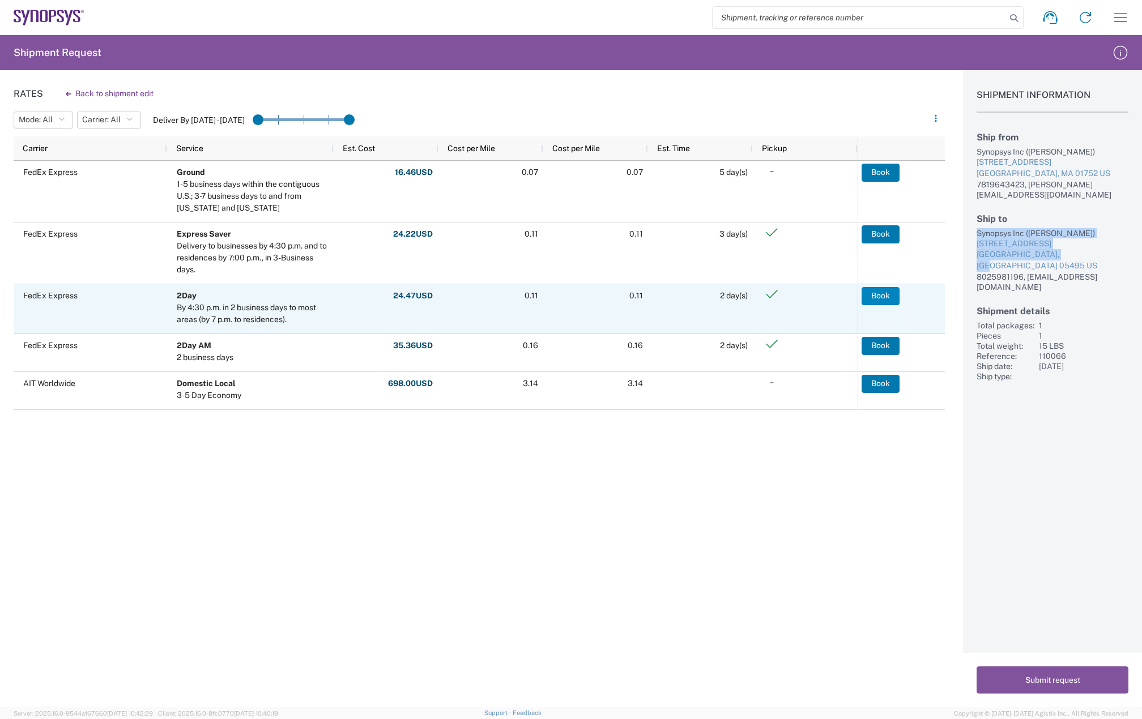
click at [882, 294] on button "Book" at bounding box center [881, 296] width 38 height 18
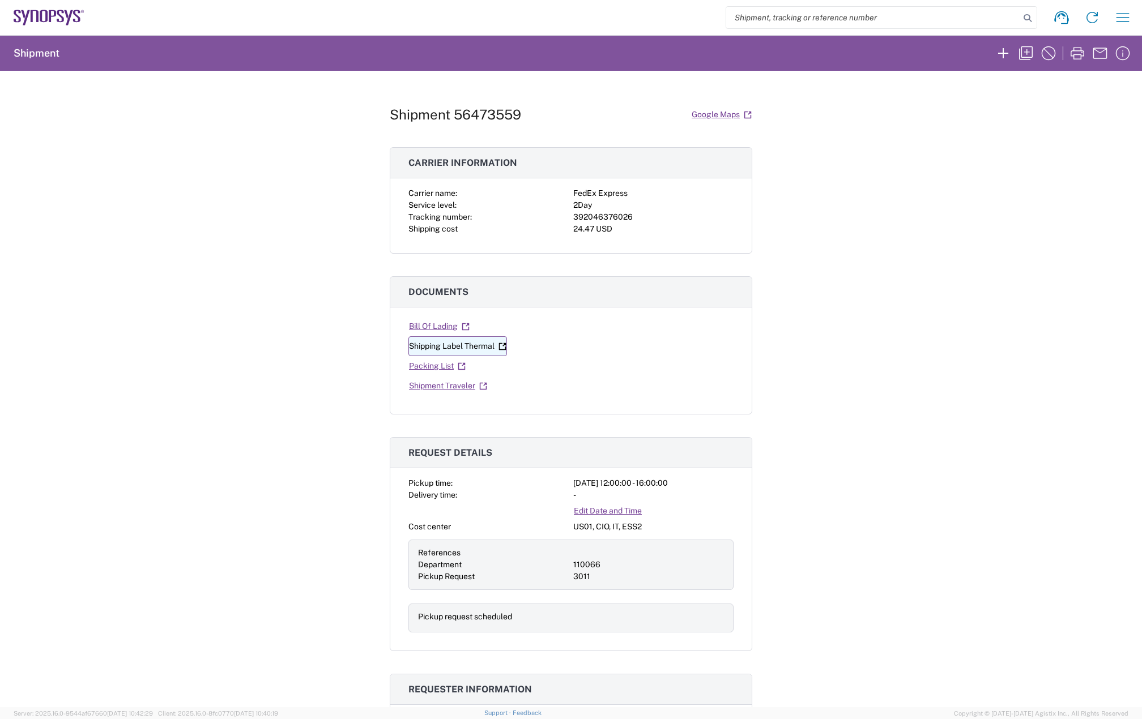
click at [477, 355] on link "Shipping Label Thermal" at bounding box center [457, 347] width 99 height 20
click at [591, 216] on div "392046376026" at bounding box center [653, 217] width 160 height 12
copy div "392046376026"
